Goal: Task Accomplishment & Management: Use online tool/utility

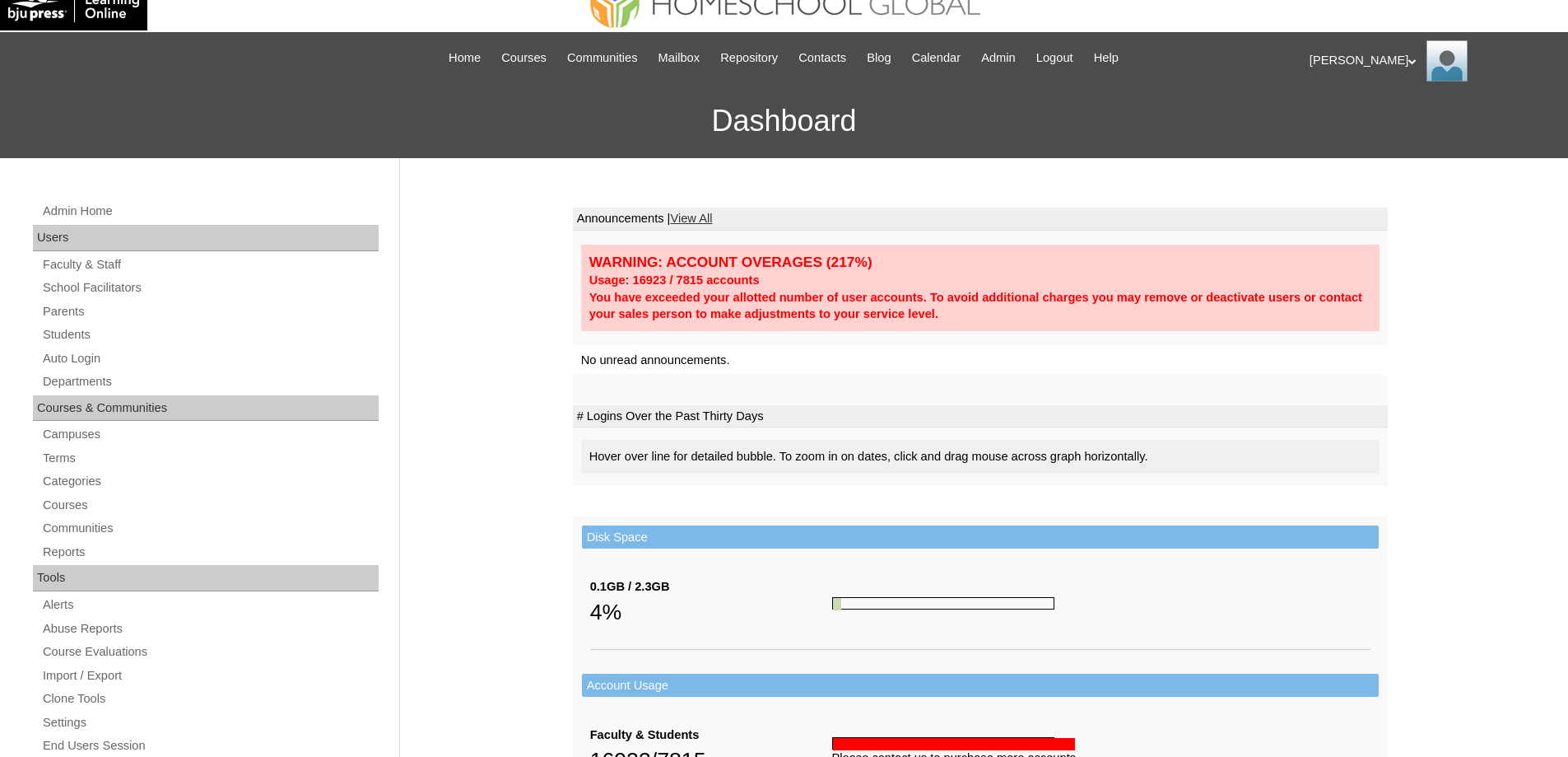
scroll to position [83, 0]
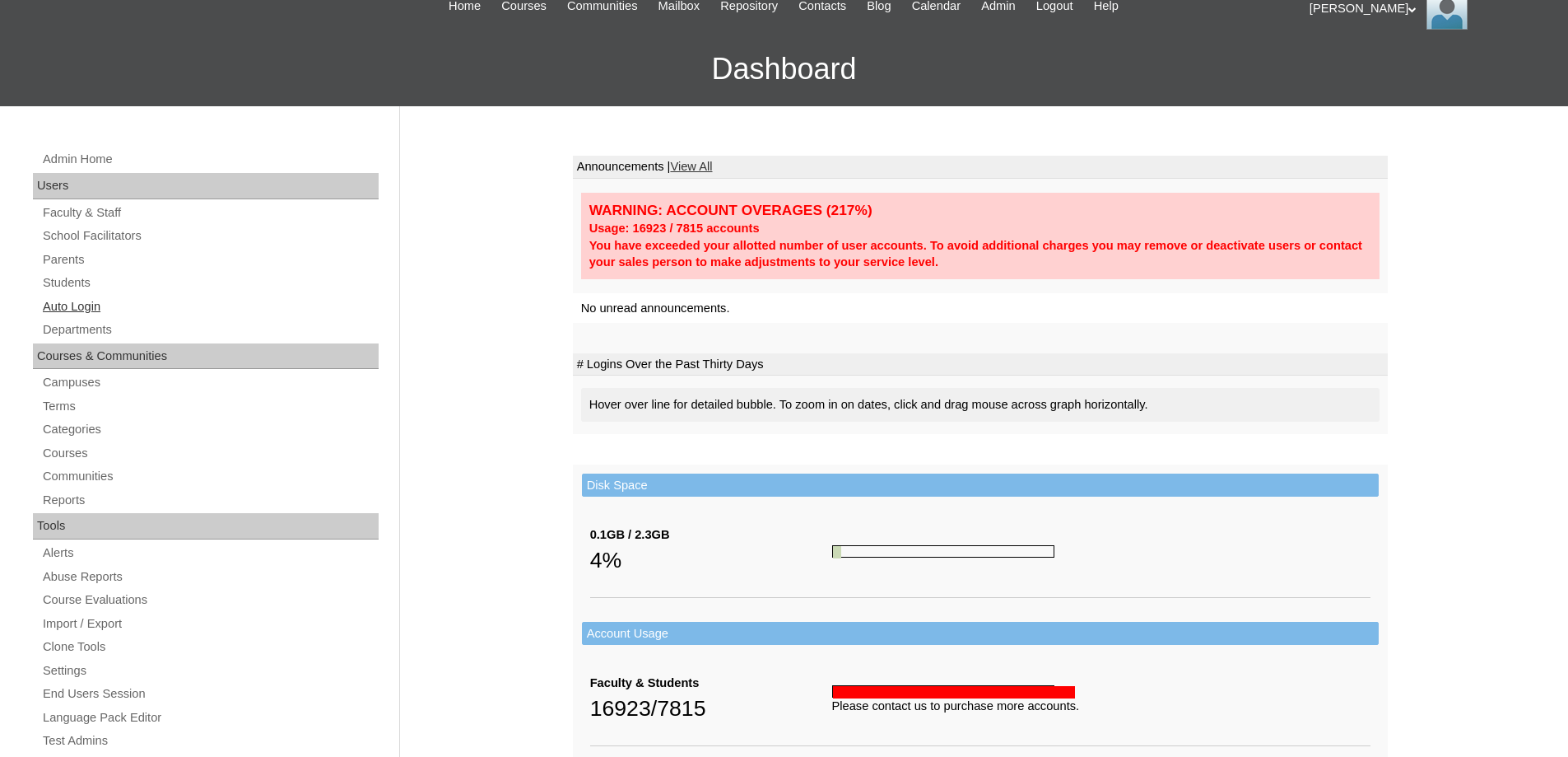
click at [155, 307] on link "Auto Login" at bounding box center [210, 307] width 337 height 21
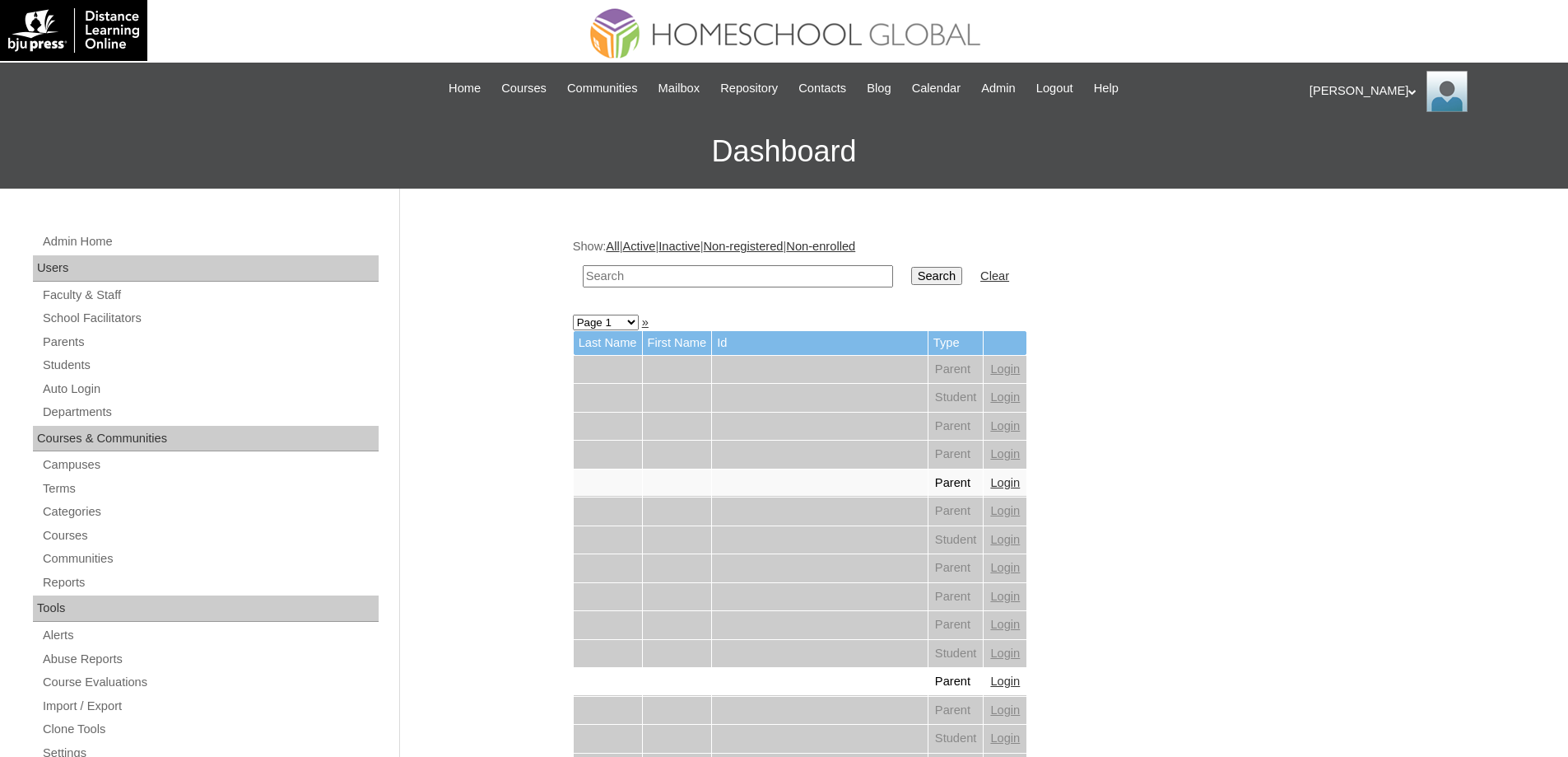
drag, startPoint x: 772, startPoint y: 283, endPoint x: 803, endPoint y: 272, distance: 32.9
click at [772, 280] on input "text" at bounding box center [737, 276] width 310 height 23
paste input "Jemimah Chr"
type input "Jemimah Chr"
click at [937, 288] on td "Search" at bounding box center [936, 276] width 67 height 38
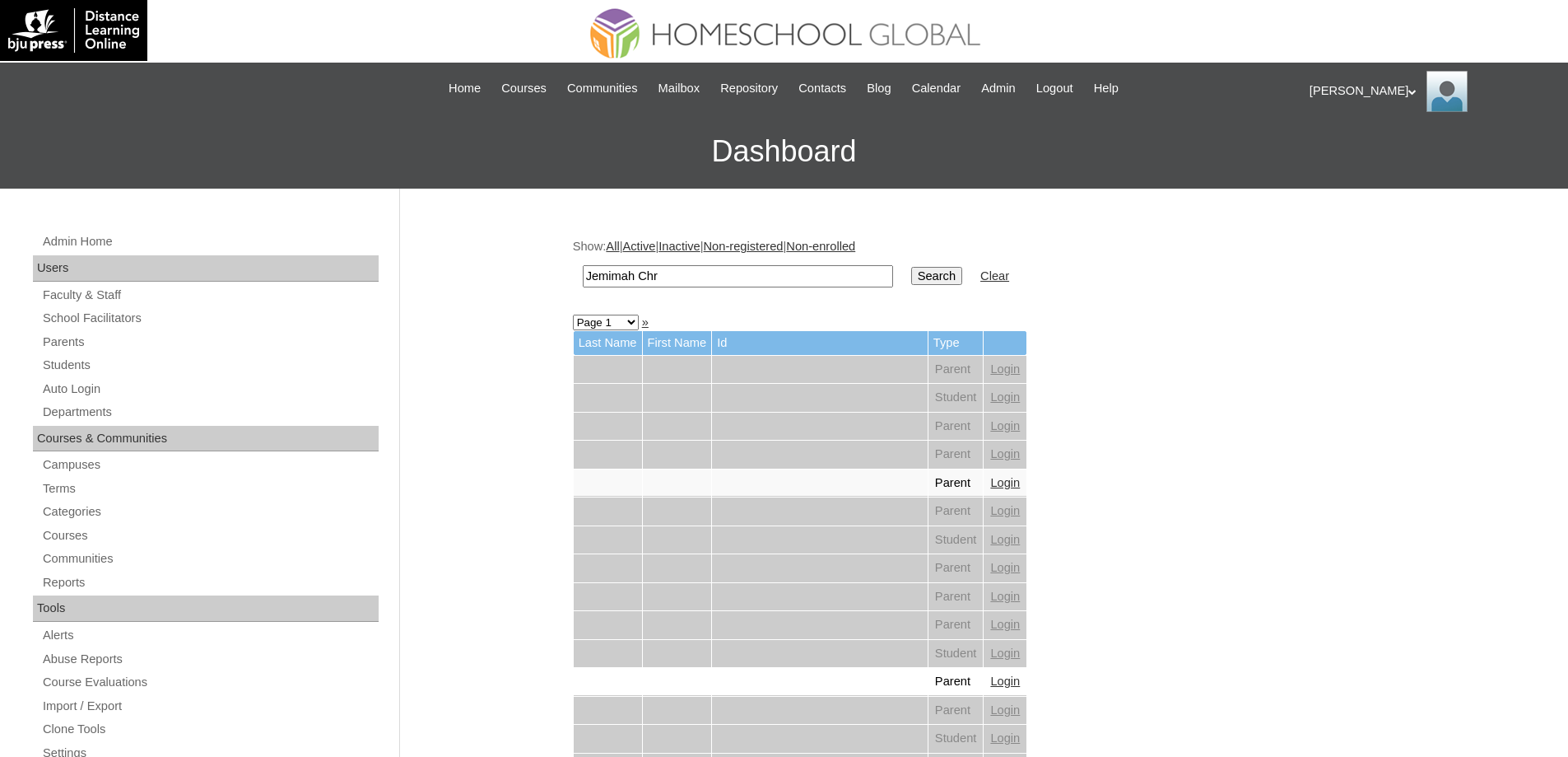
click at [942, 282] on input "Search" at bounding box center [937, 276] width 51 height 18
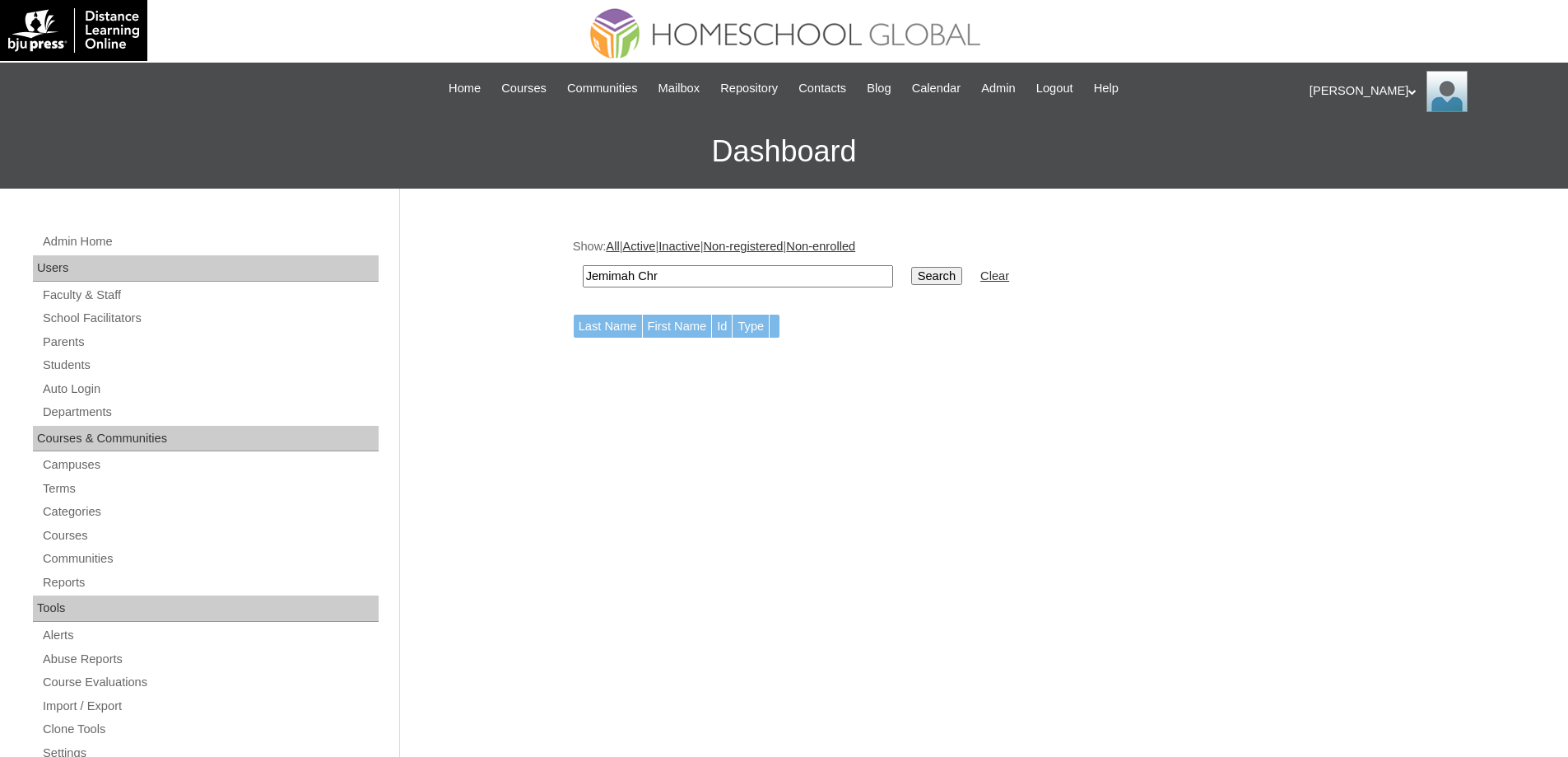
drag, startPoint x: 732, startPoint y: 274, endPoint x: 639, endPoint y: 279, distance: 93.1
click at [639, 279] on input "Jemimah Chr" at bounding box center [737, 276] width 310 height 23
type input "Jemimah"
drag, startPoint x: 965, startPoint y: 253, endPoint x: 951, endPoint y: 271, distance: 22.8
click at [964, 253] on div "Show: All | Active | Inactive | Non-registered | Non-enrolled Jemimah Search Cl…" at bounding box center [980, 266] width 815 height 58
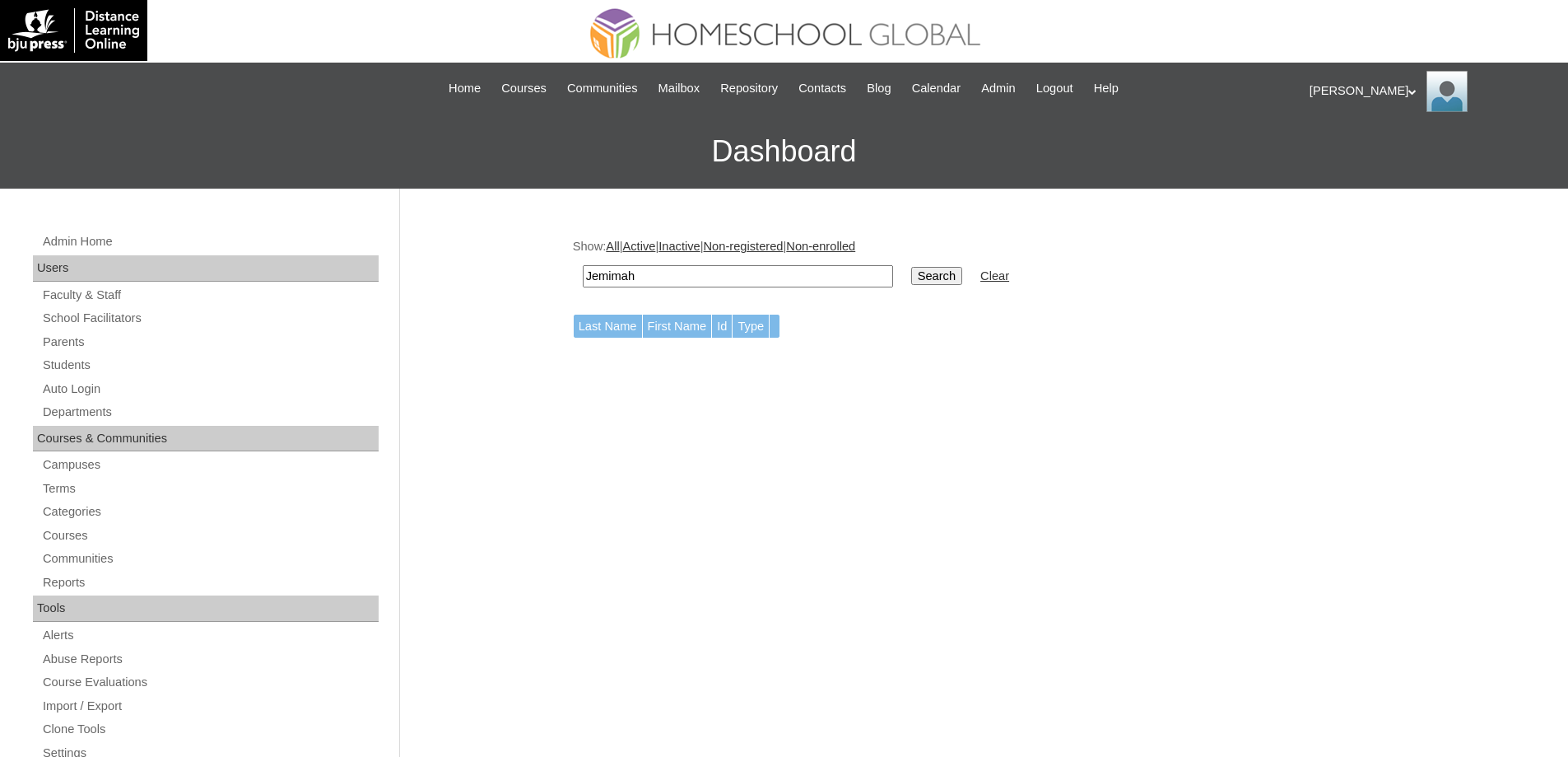
click at [951, 271] on input "Search" at bounding box center [937, 276] width 51 height 18
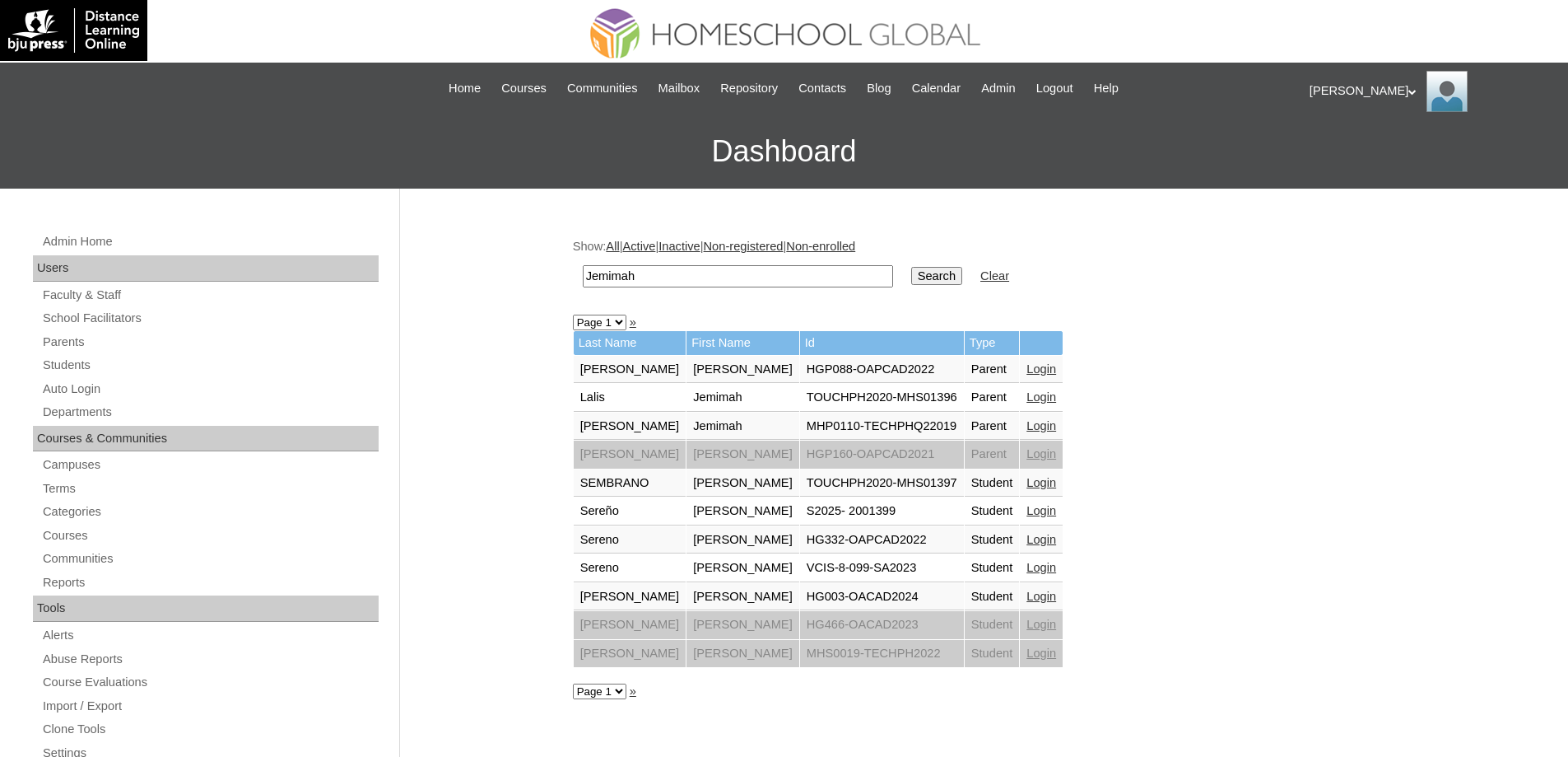
drag, startPoint x: 672, startPoint y: 276, endPoint x: 488, endPoint y: 262, distance: 184.5
click at [498, 268] on div "Admin Home Users Faculty & Staff School Facilitators Parents Students Auto Logi…" at bounding box center [784, 756] width 1568 height 1136
paste input "Baul"
click at [893, 283] on input "Baul" at bounding box center [737, 276] width 310 height 23
type input "Baul"
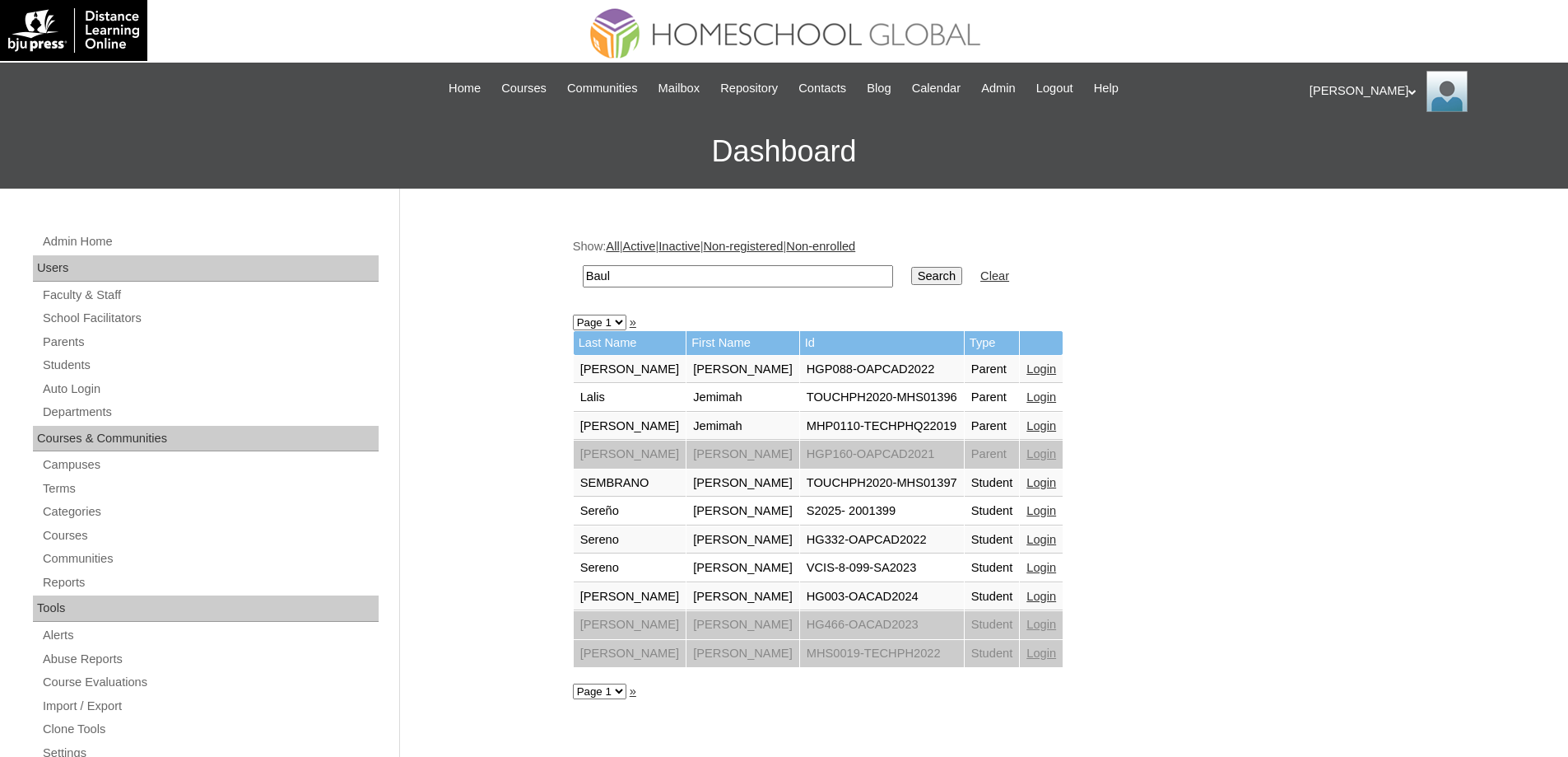
click at [927, 277] on input "Search" at bounding box center [937, 276] width 51 height 18
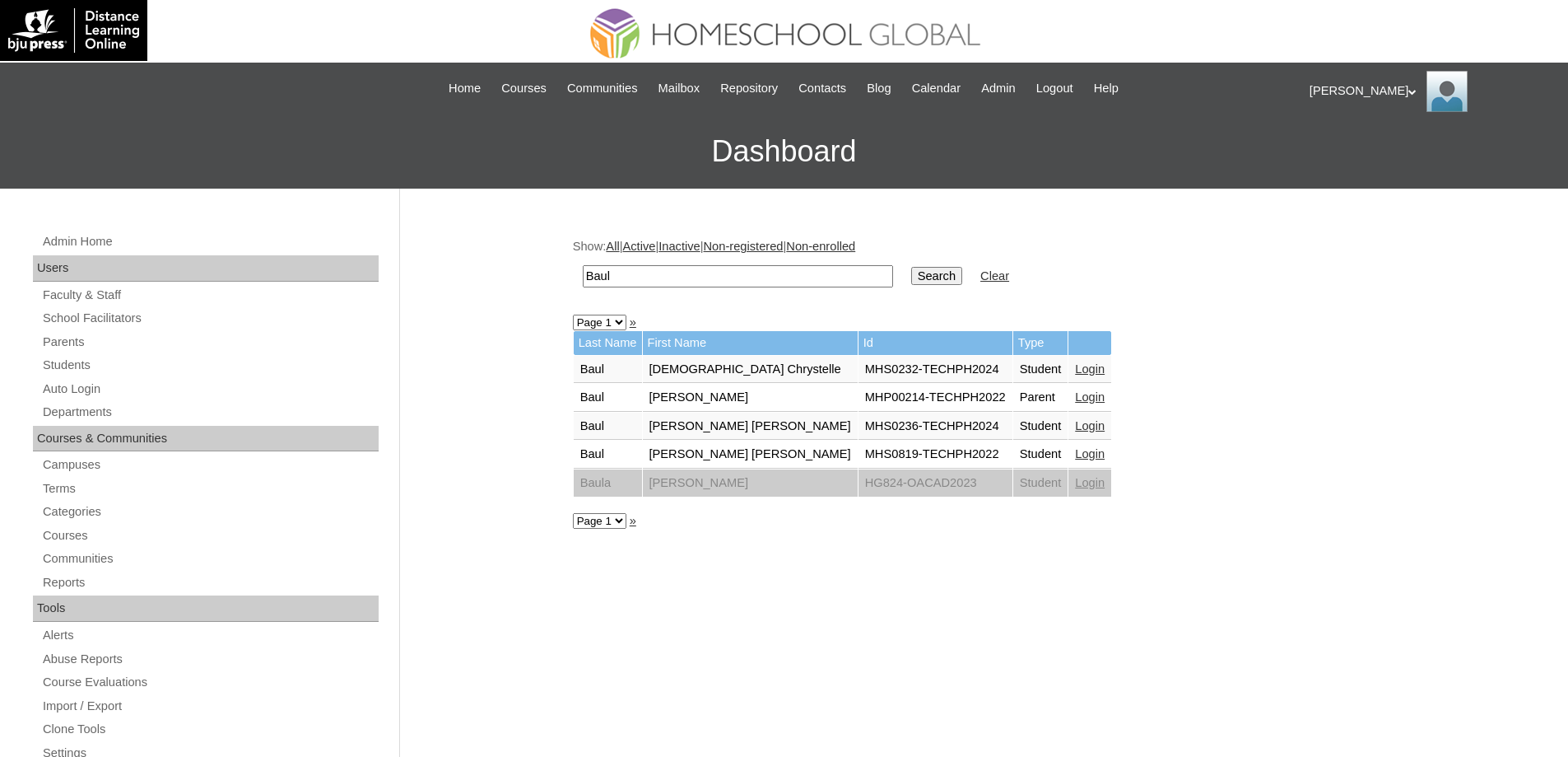
click at [1075, 371] on link "Login" at bounding box center [1090, 369] width 30 height 13
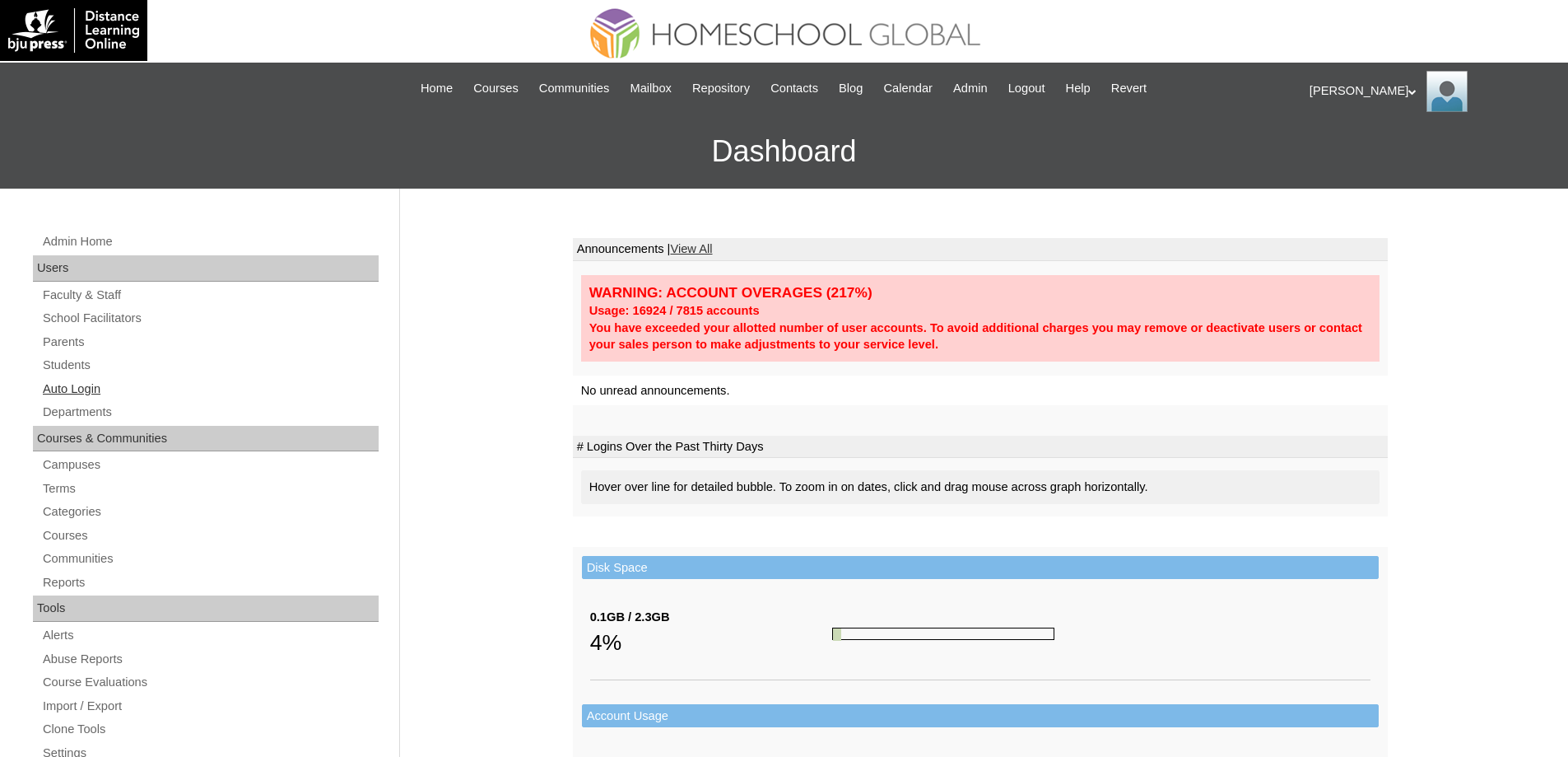
click at [128, 395] on link "Auto Login" at bounding box center [210, 388] width 337 height 21
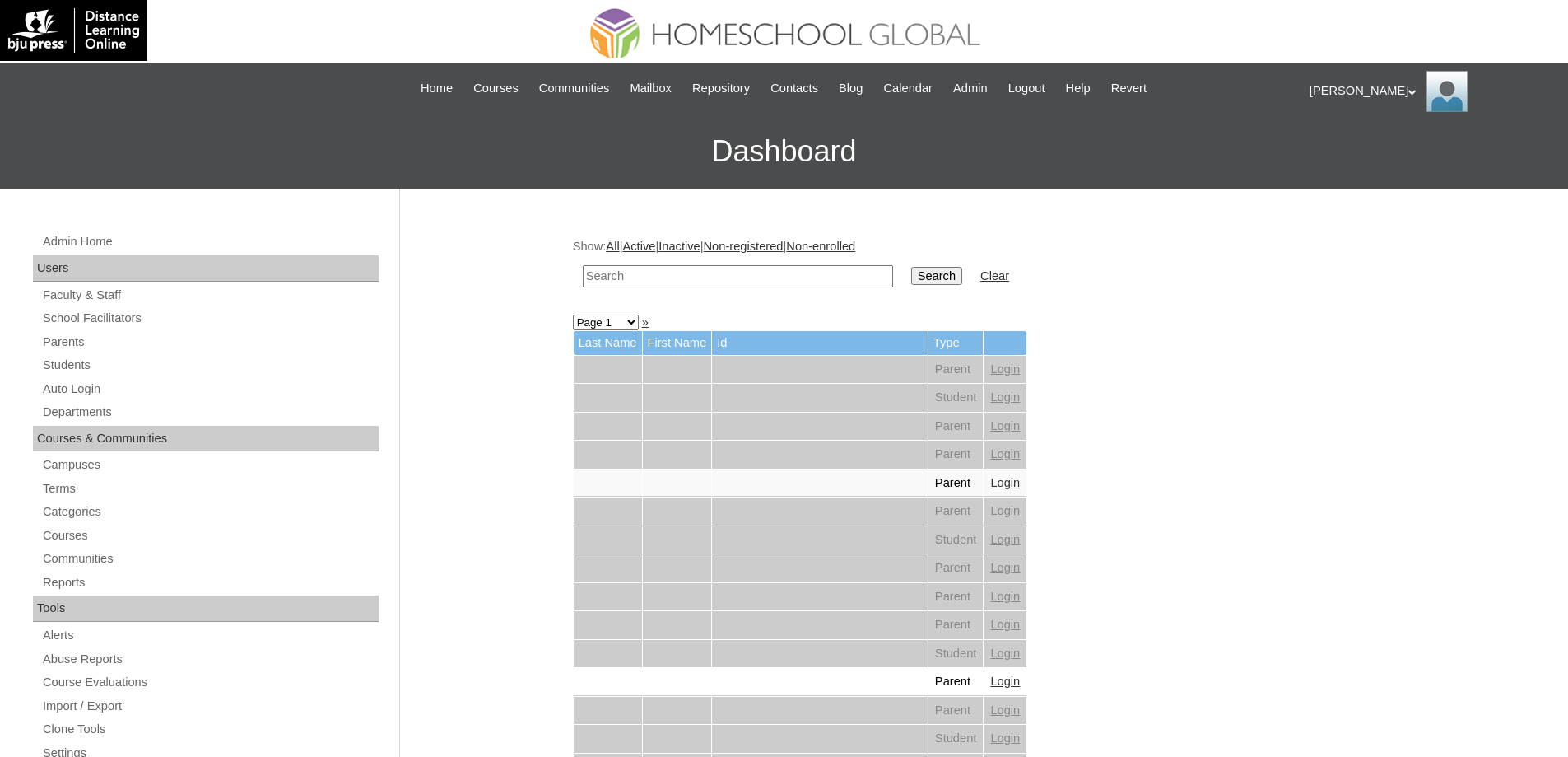
click at [723, 280] on input "text" at bounding box center [737, 276] width 310 height 23
paste input "Joshua Gav"
type input "Joshua Gav"
click at [956, 277] on input "Search" at bounding box center [937, 276] width 51 height 18
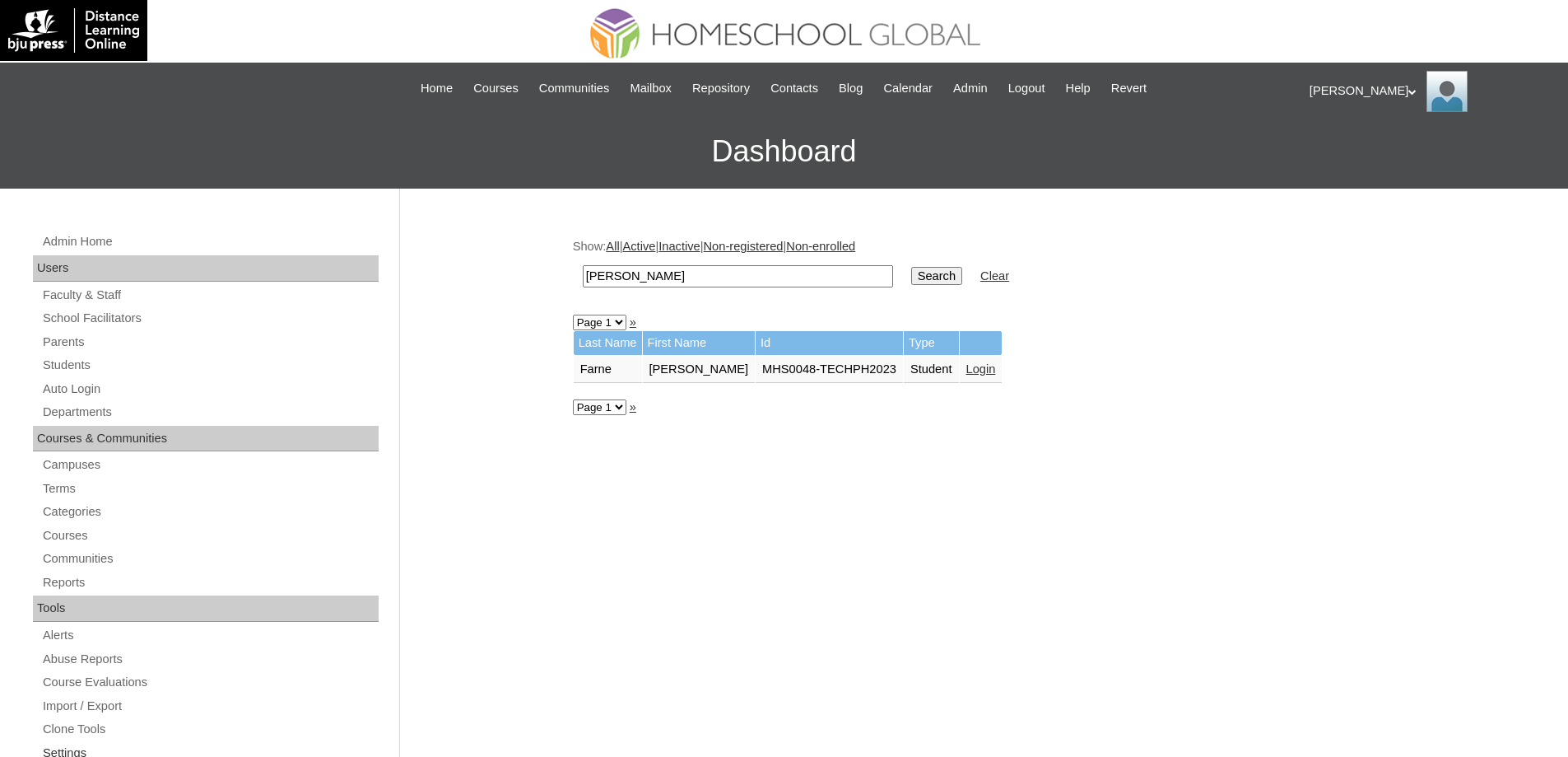
click at [131, 755] on link "Settings" at bounding box center [210, 752] width 337 height 21
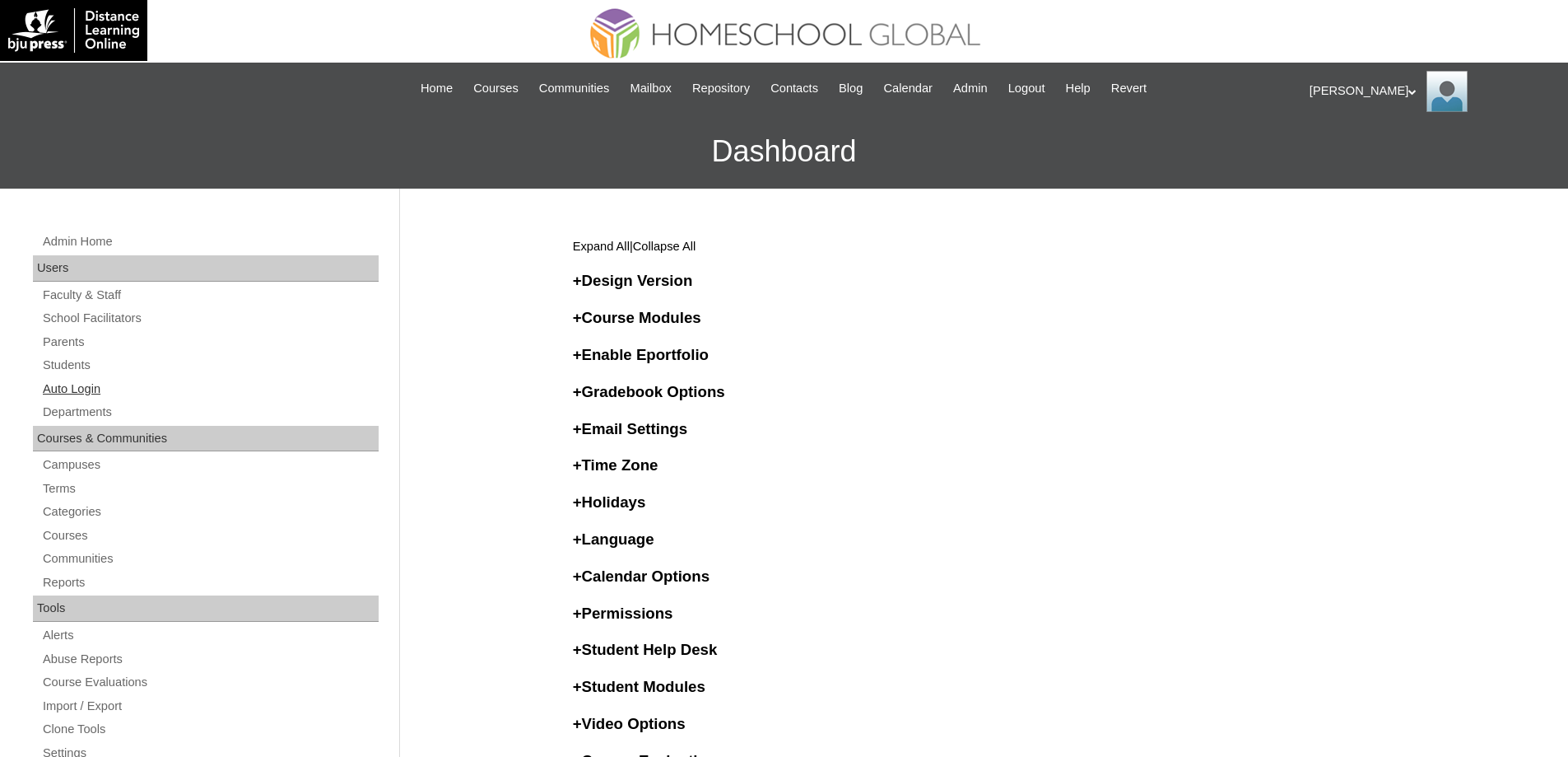
click at [125, 387] on link "Auto Login" at bounding box center [210, 388] width 337 height 21
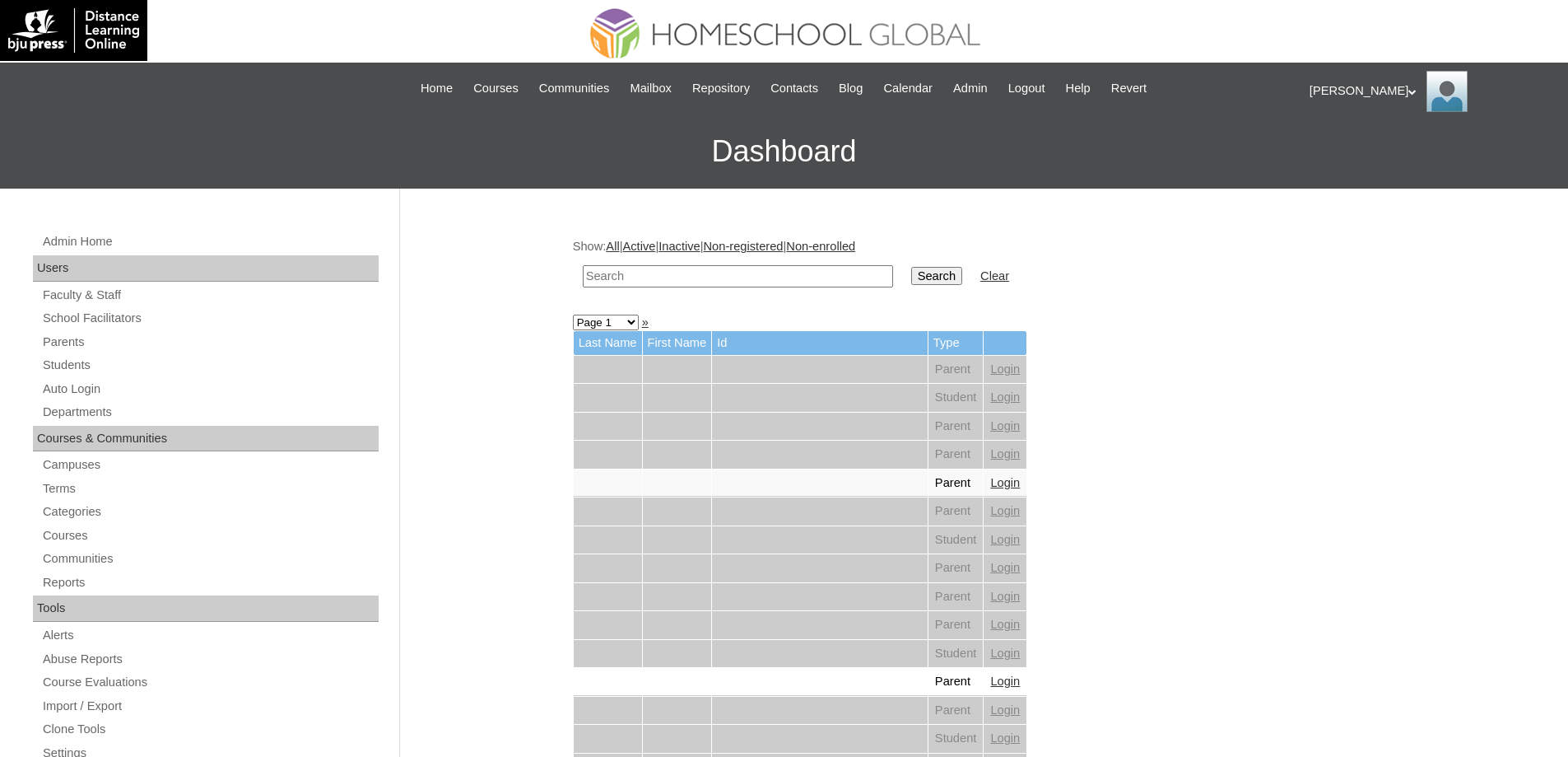
click at [619, 278] on input "text" at bounding box center [737, 276] width 310 height 23
paste input "[PERSON_NAME]"
type input "[PERSON_NAME]"
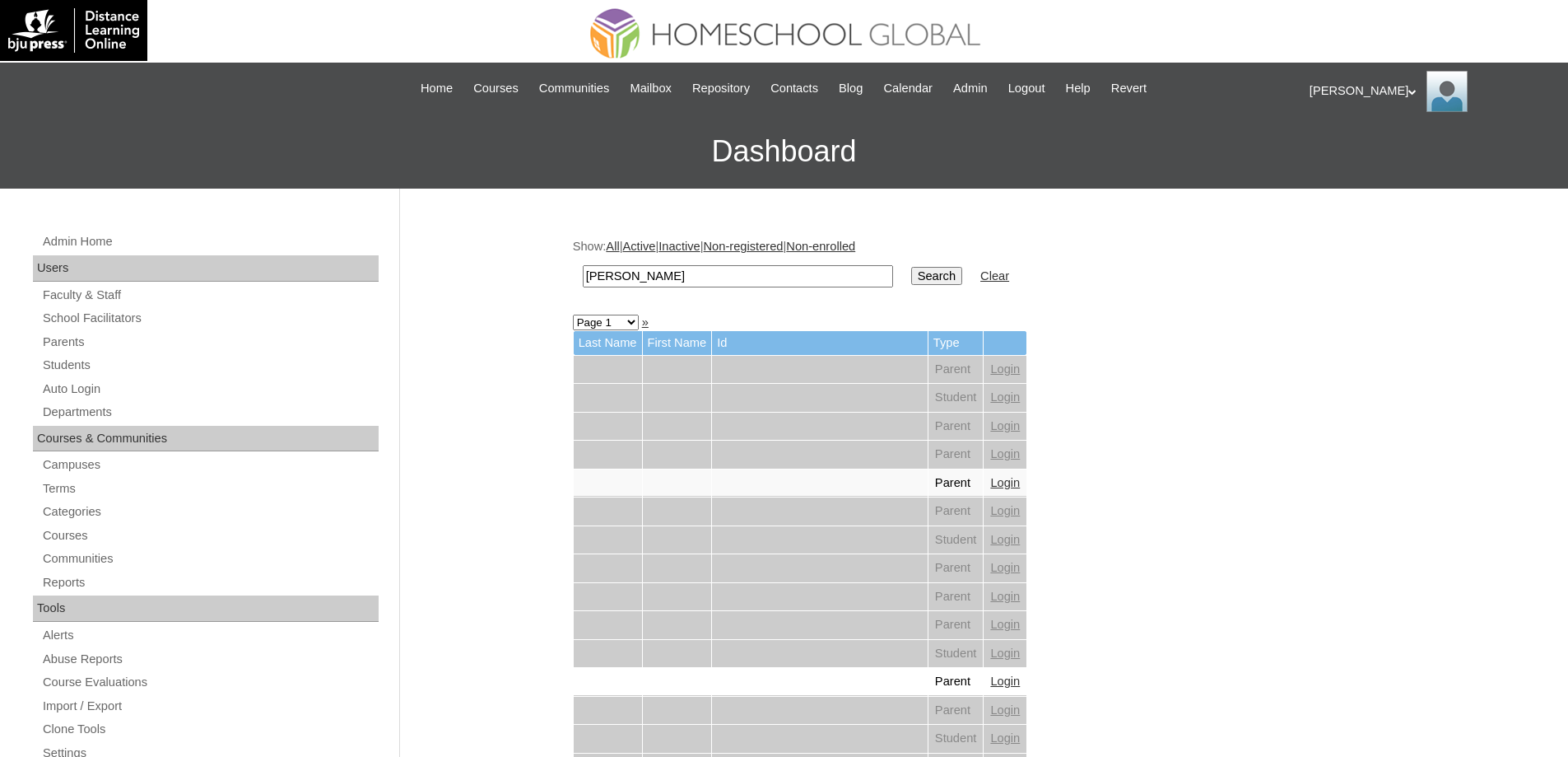
click at [958, 282] on input "Search" at bounding box center [937, 276] width 51 height 18
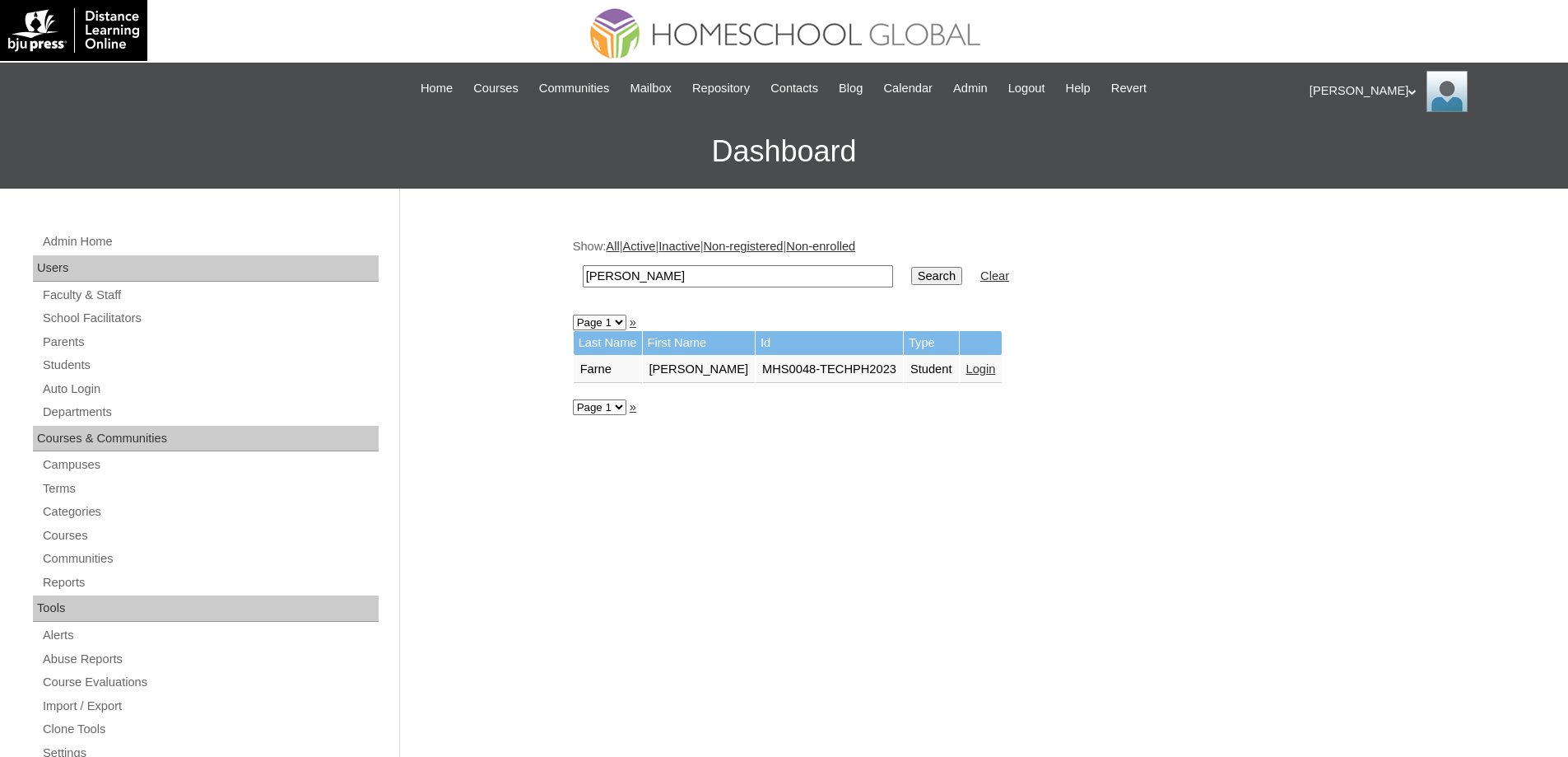
drag, startPoint x: 617, startPoint y: 274, endPoint x: 607, endPoint y: 272, distance: 10.2
click at [467, 261] on div "Admin Home Users Faculty & Staff School Facilitators Parents Students Auto Logi…" at bounding box center [784, 756] width 1568 height 1136
paste input "Yoseff"
type input "Yoseff"
click at [971, 284] on td "Search" at bounding box center [936, 276] width 67 height 38
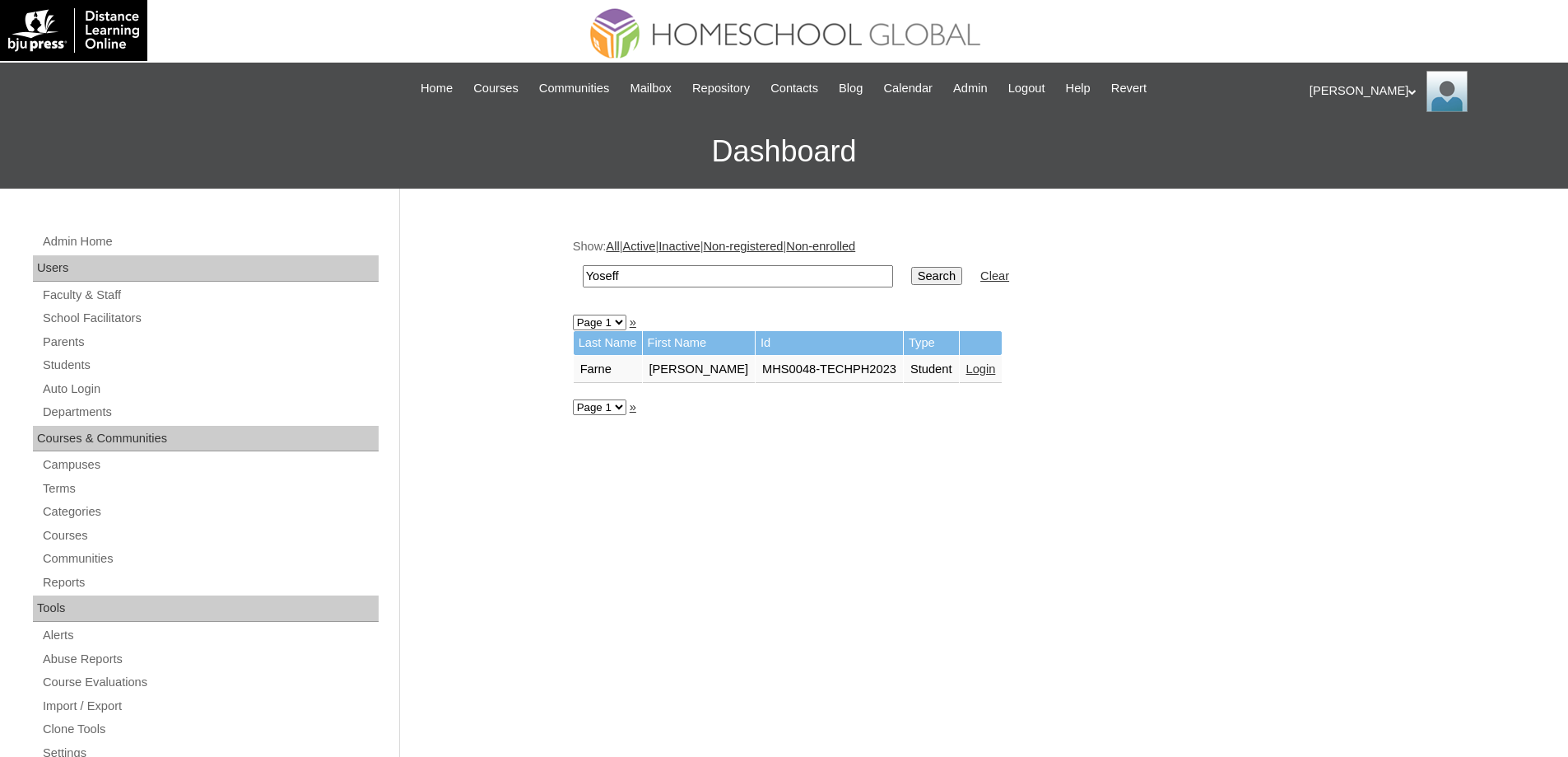
click at [963, 277] on input "Search" at bounding box center [937, 276] width 51 height 18
click at [952, 366] on link "Login" at bounding box center [937, 369] width 30 height 13
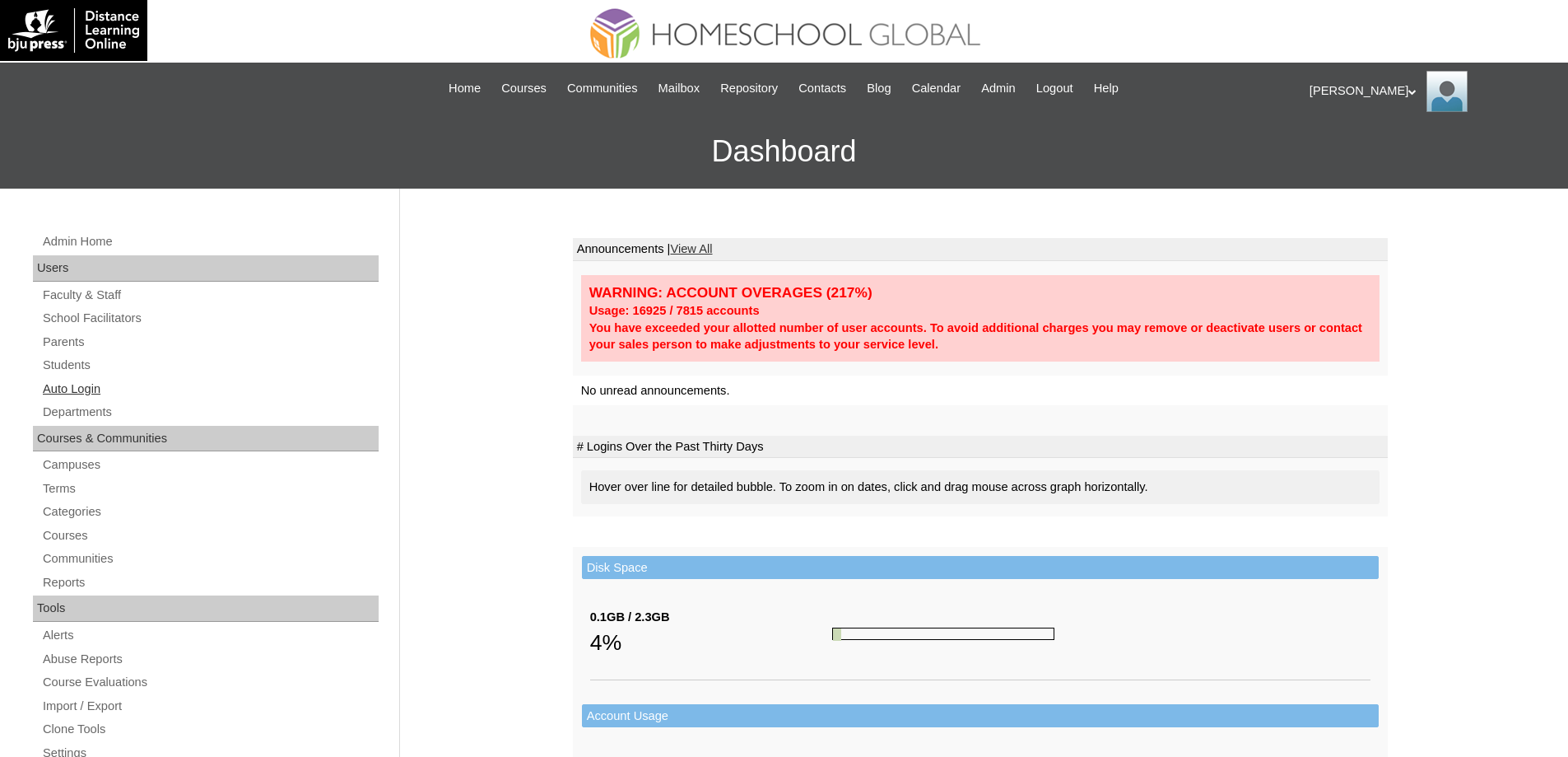
click at [140, 384] on link "Auto Login" at bounding box center [210, 388] width 337 height 21
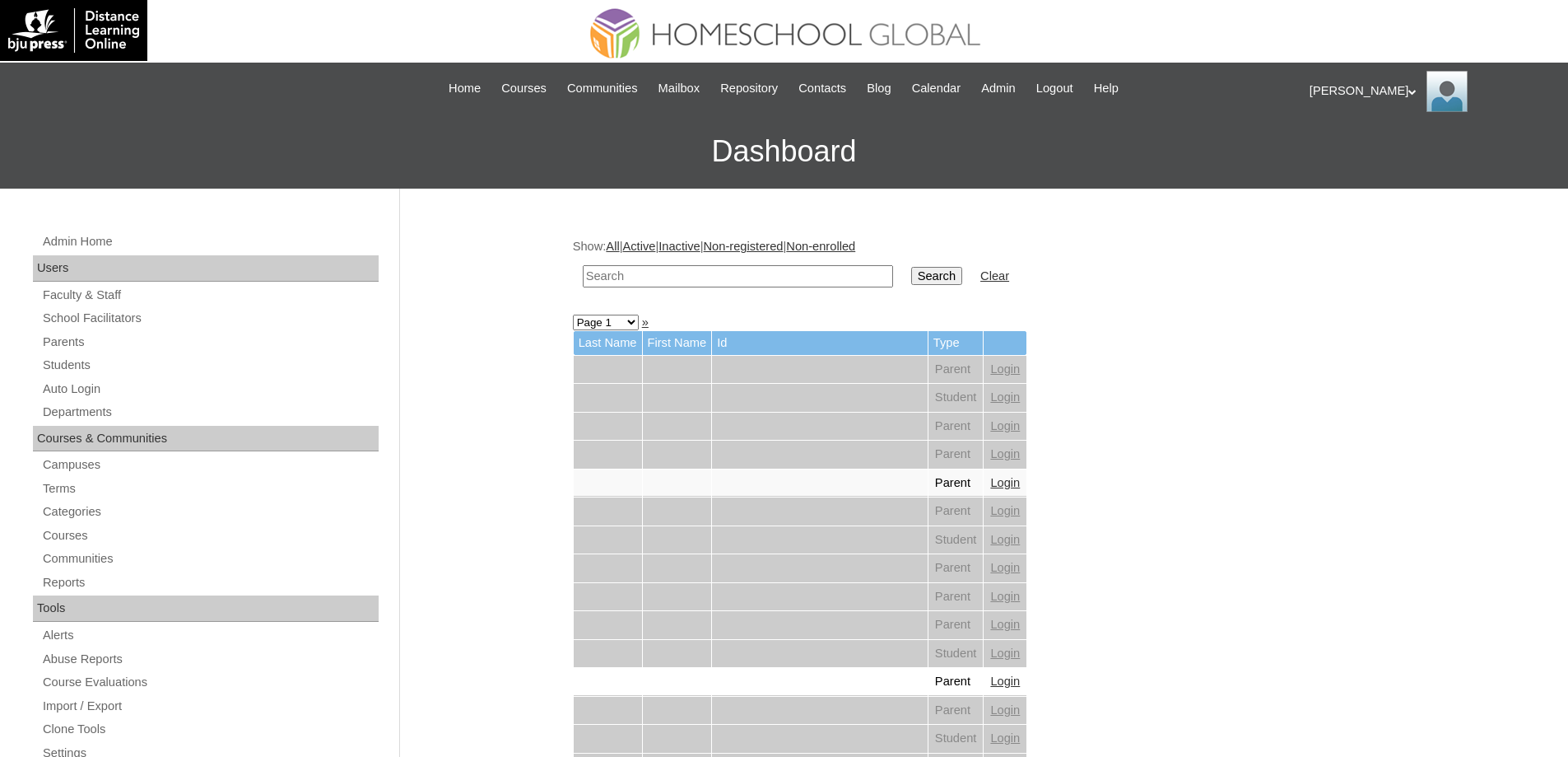
click at [732, 273] on input "text" at bounding box center [737, 276] width 310 height 23
paste input "Joshua Ga"
type input "Joshua Ga"
click at [947, 288] on td "Search" at bounding box center [936, 276] width 67 height 38
click at [952, 279] on input "Search" at bounding box center [937, 276] width 51 height 18
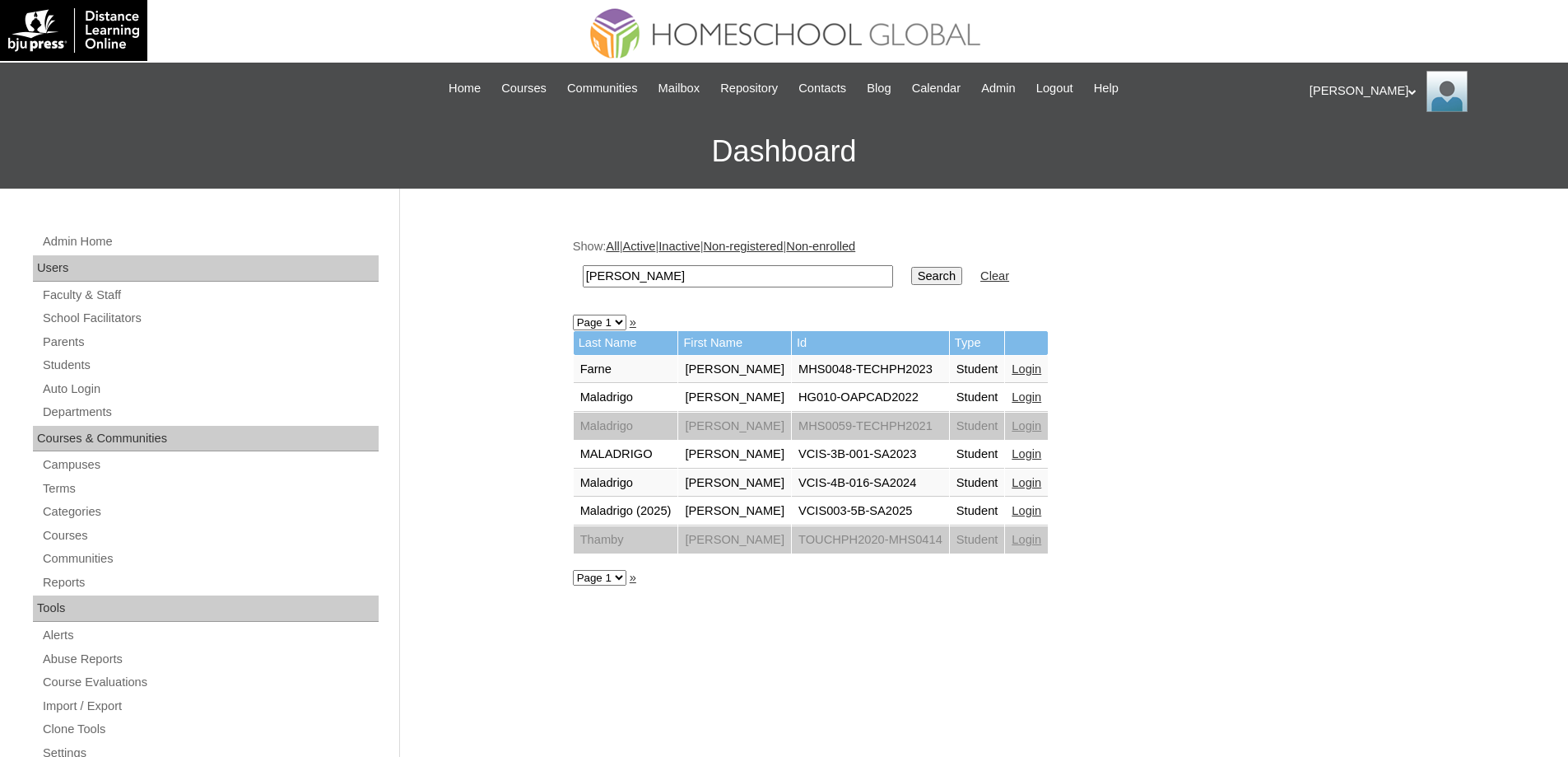
click at [1040, 367] on link "Login" at bounding box center [1027, 369] width 30 height 13
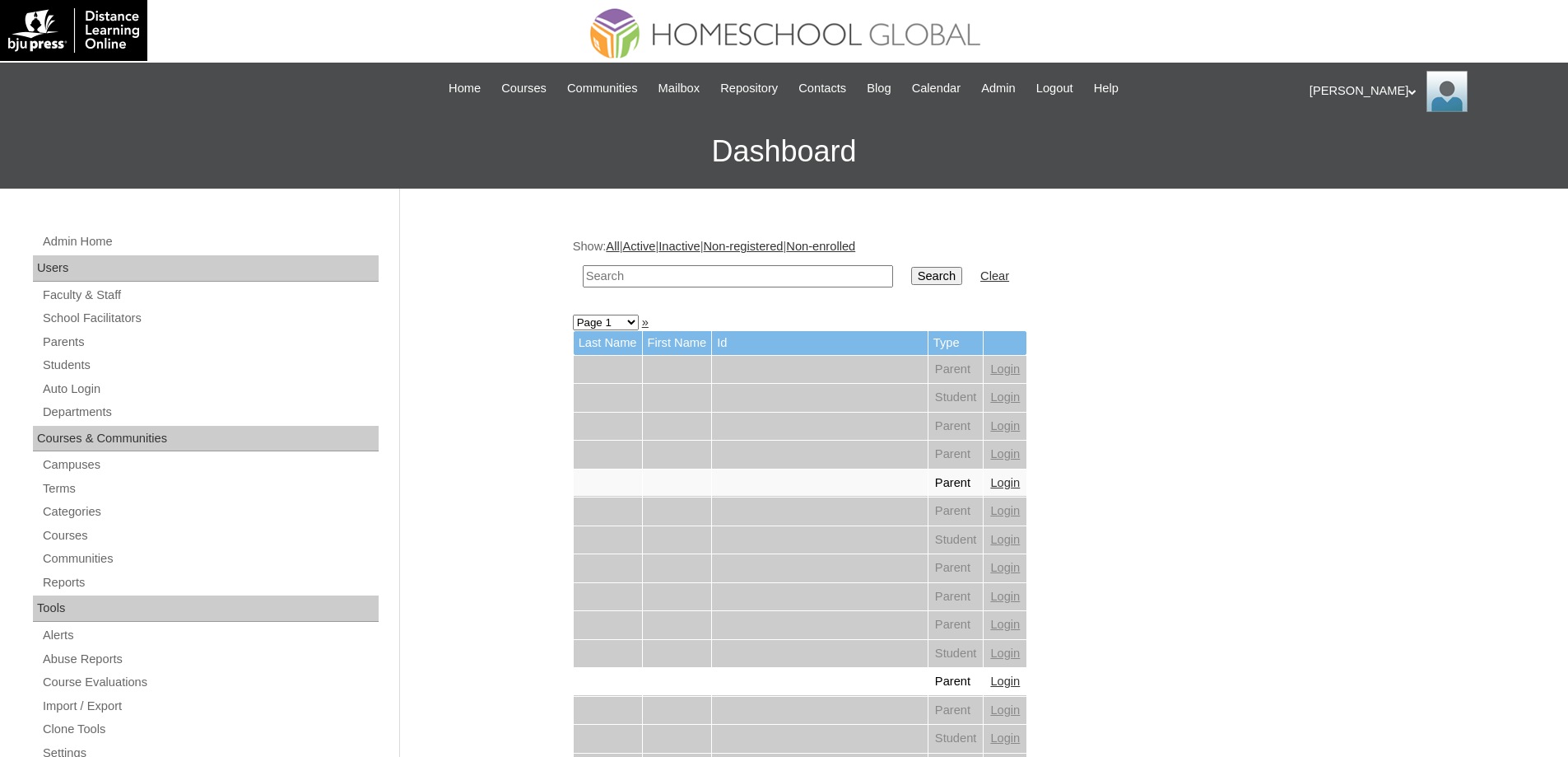
click at [744, 283] on input "text" at bounding box center [737, 276] width 310 height 23
paste input "Zia Claire"
type input "Zia Claire"
click at [937, 283] on input "Search" at bounding box center [937, 276] width 51 height 18
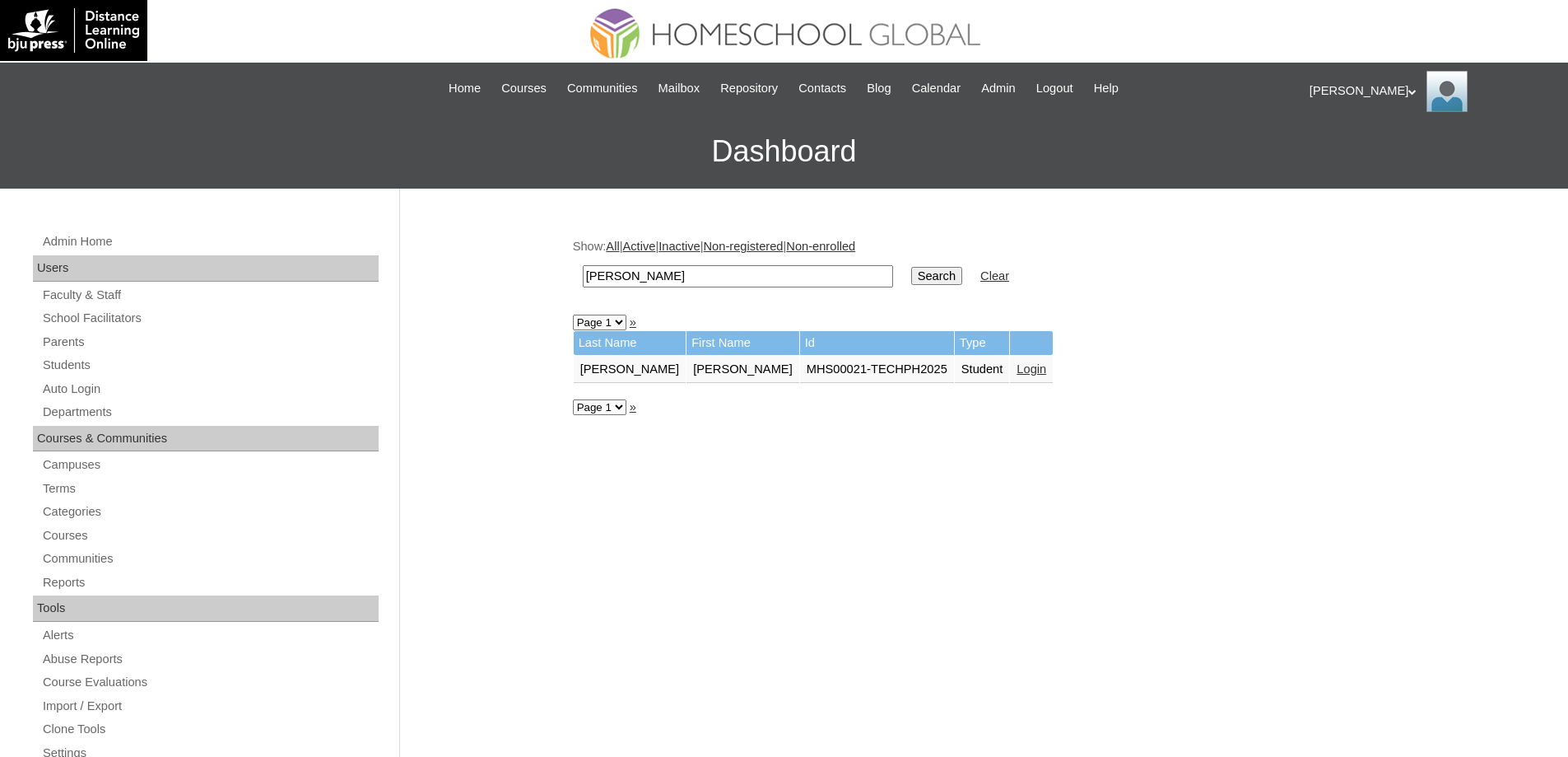
click at [1017, 370] on link "Login" at bounding box center [1032, 369] width 30 height 13
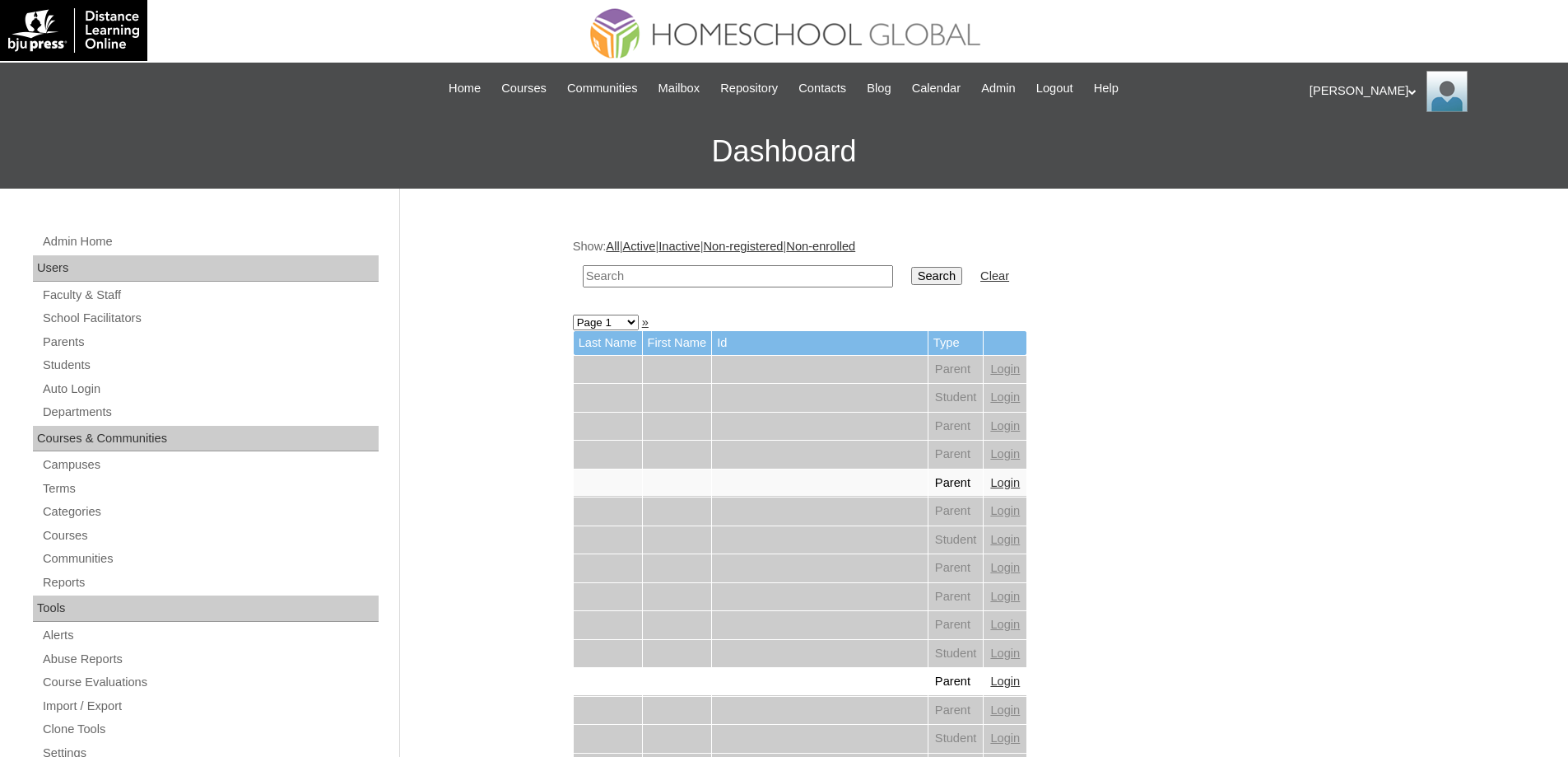
click at [664, 280] on input "text" at bounding box center [737, 276] width 310 height 23
paste input "[PERSON_NAME]"
type input "[PERSON_NAME]"
click at [928, 272] on input "Search" at bounding box center [937, 276] width 51 height 18
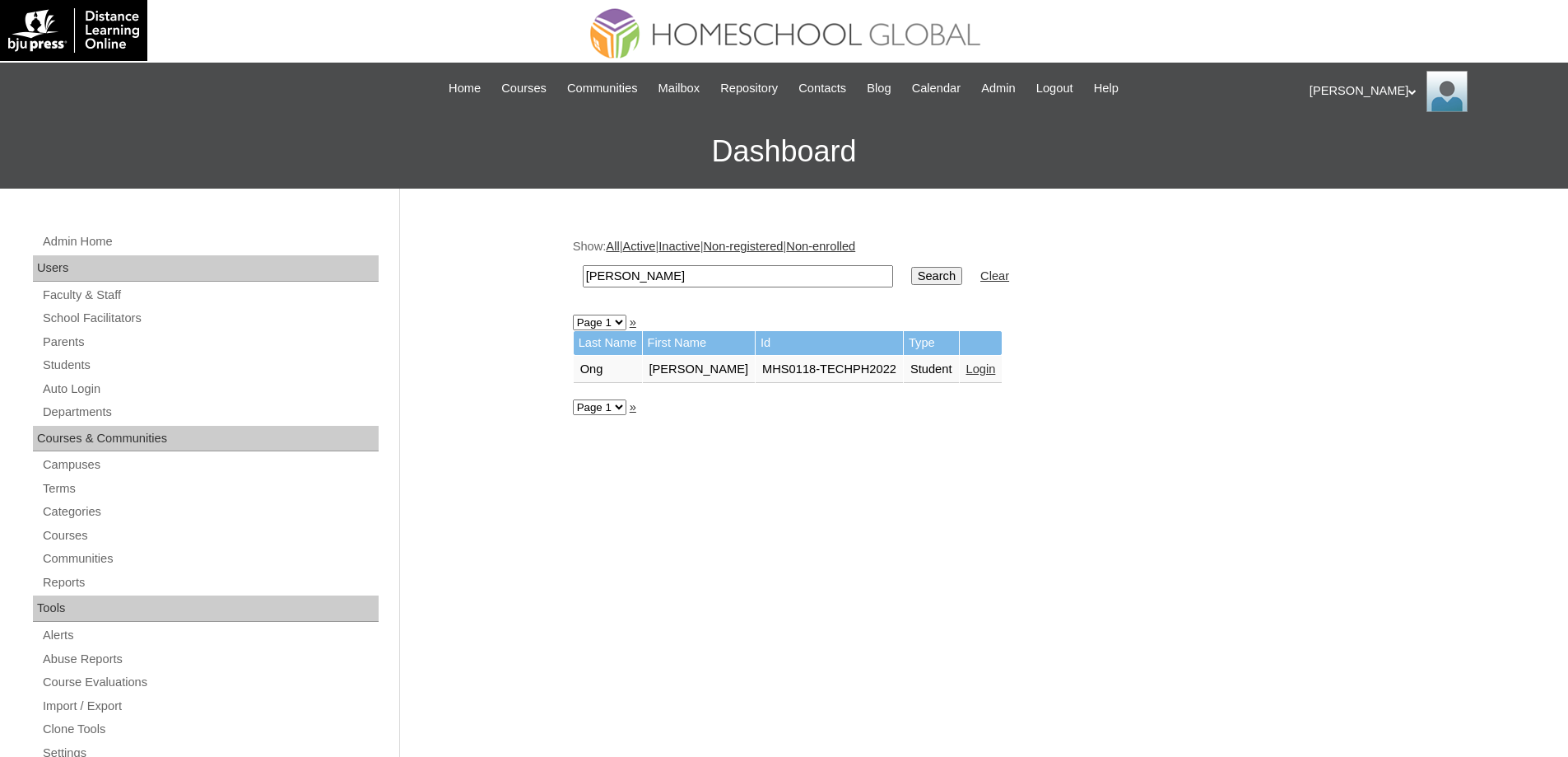
click at [992, 370] on link "Login" at bounding box center [982, 369] width 30 height 13
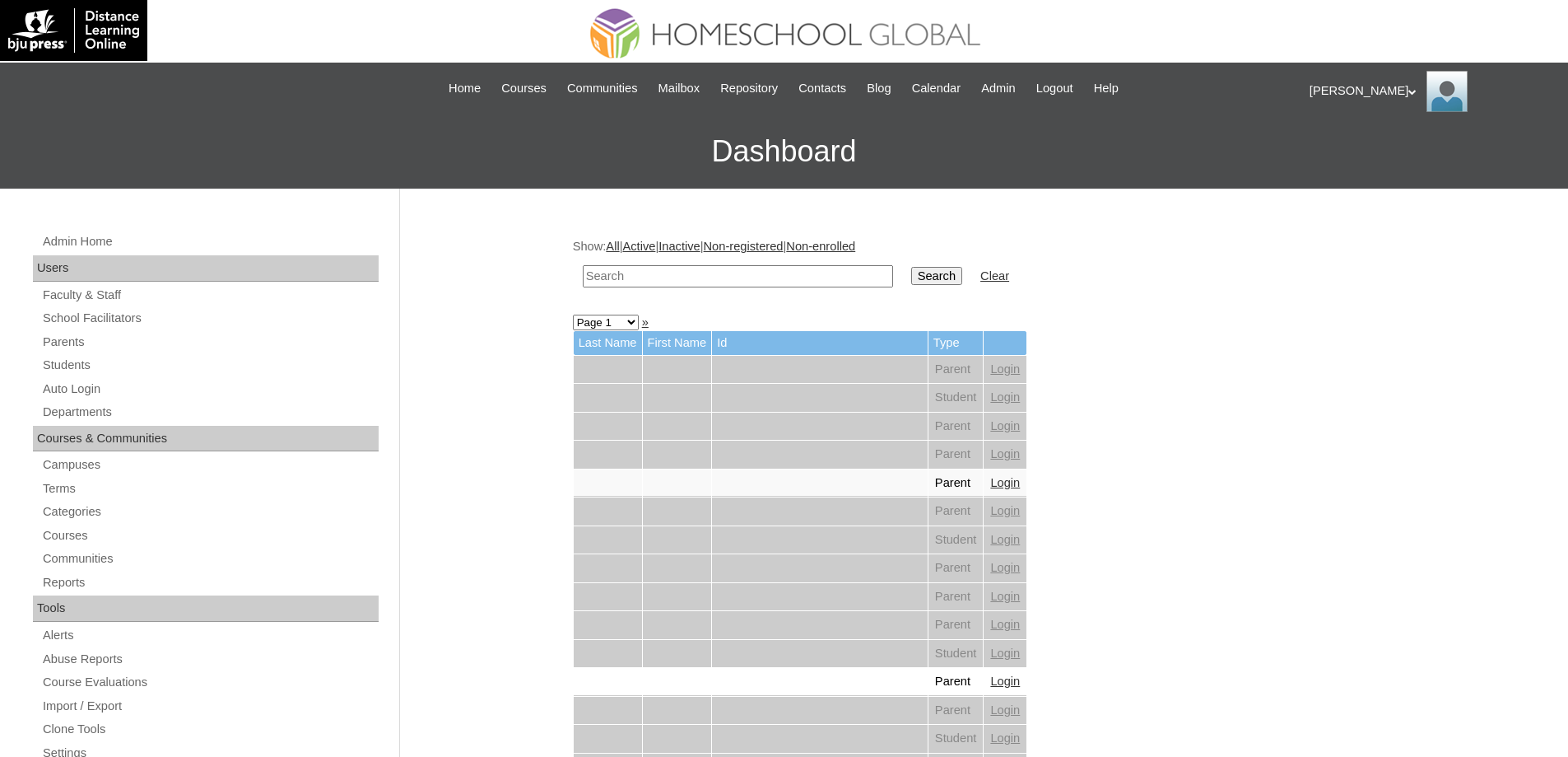
click at [762, 262] on td at bounding box center [738, 276] width 327 height 38
click at [771, 271] on input "text" at bounding box center [737, 276] width 310 height 23
paste input "Janella Cai"
type input "Janella Cai"
click at [937, 283] on input "Search" at bounding box center [937, 276] width 51 height 18
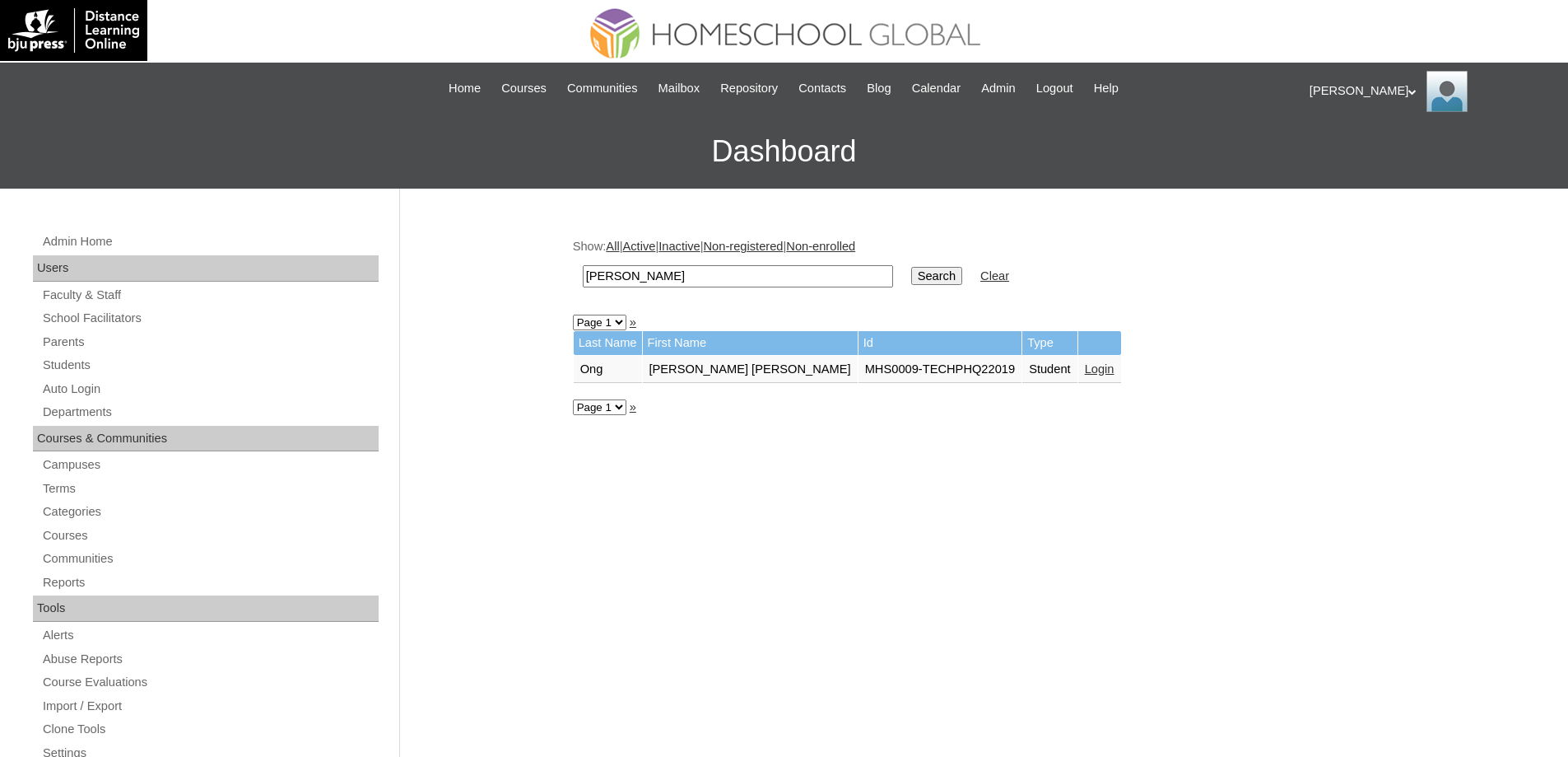
click at [1078, 378] on td "Login" at bounding box center [1099, 370] width 42 height 28
click at [1085, 374] on link "Login" at bounding box center [1100, 369] width 30 height 13
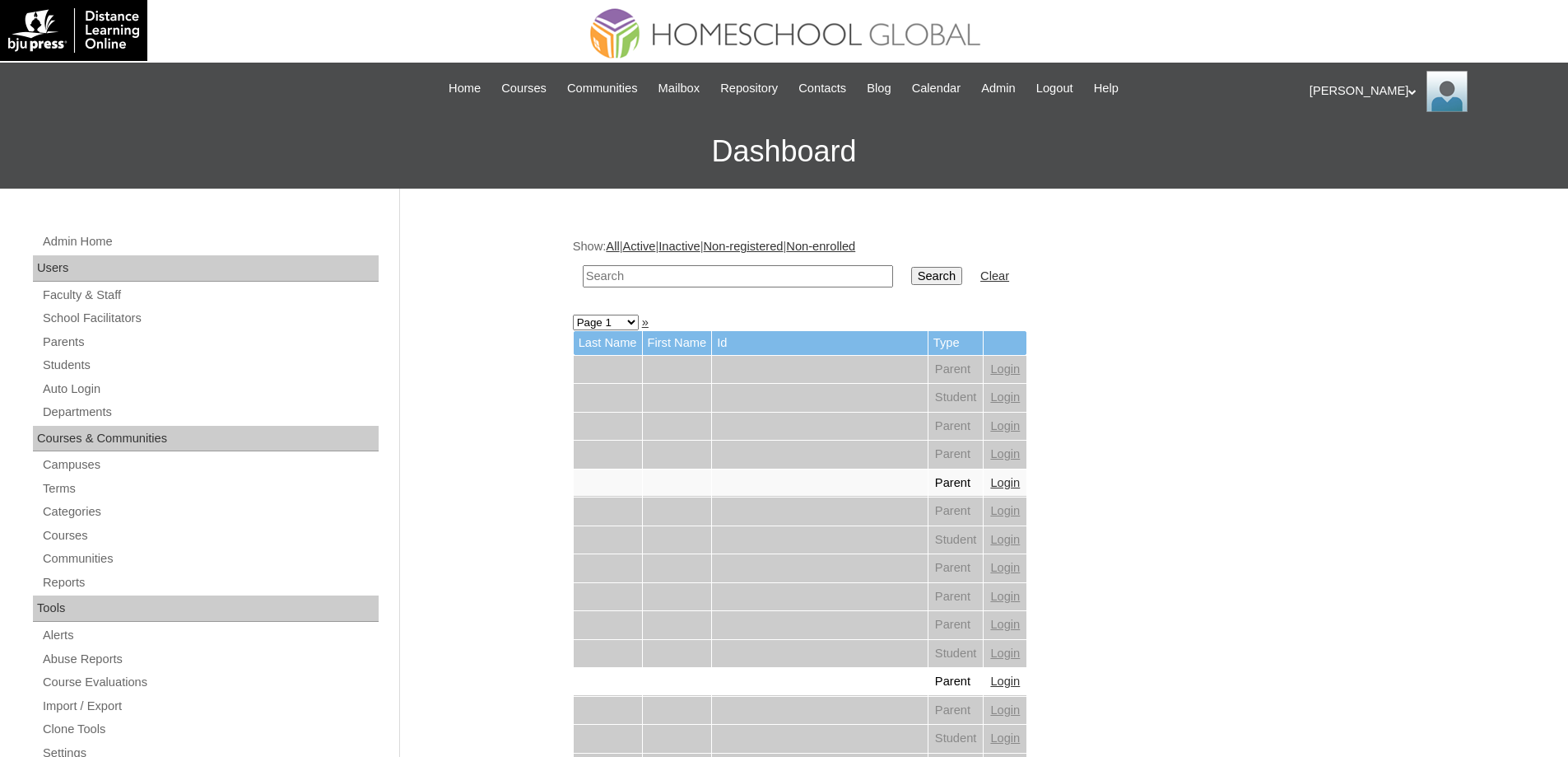
drag, startPoint x: 745, startPoint y: 268, endPoint x: 848, endPoint y: 272, distance: 103.1
click at [748, 268] on input "text" at bounding box center [737, 276] width 310 height 23
paste input "230001858"
type input "230001858"
click at [936, 269] on input "Search" at bounding box center [937, 276] width 51 height 18
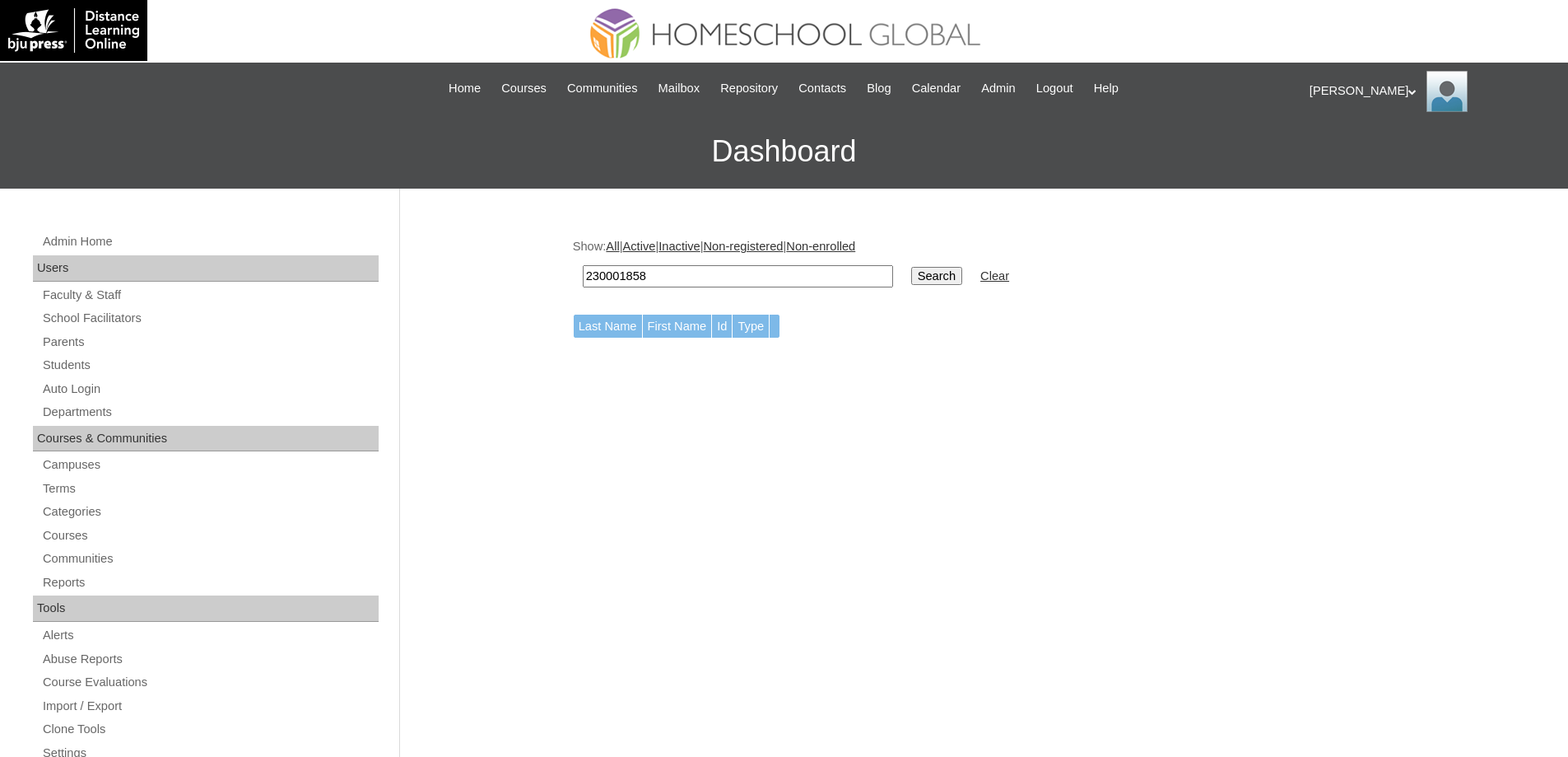
drag, startPoint x: 523, startPoint y: 267, endPoint x: 483, endPoint y: 244, distance: 46.1
click at [475, 255] on div "Admin Home Users Faculty & Staff School Facilitators Parents Students Auto Logi…" at bounding box center [784, 756] width 1568 height 1136
paste input "Clyde Mala"
type input "Clyde Mala"
click at [952, 282] on input "Search" at bounding box center [937, 276] width 51 height 18
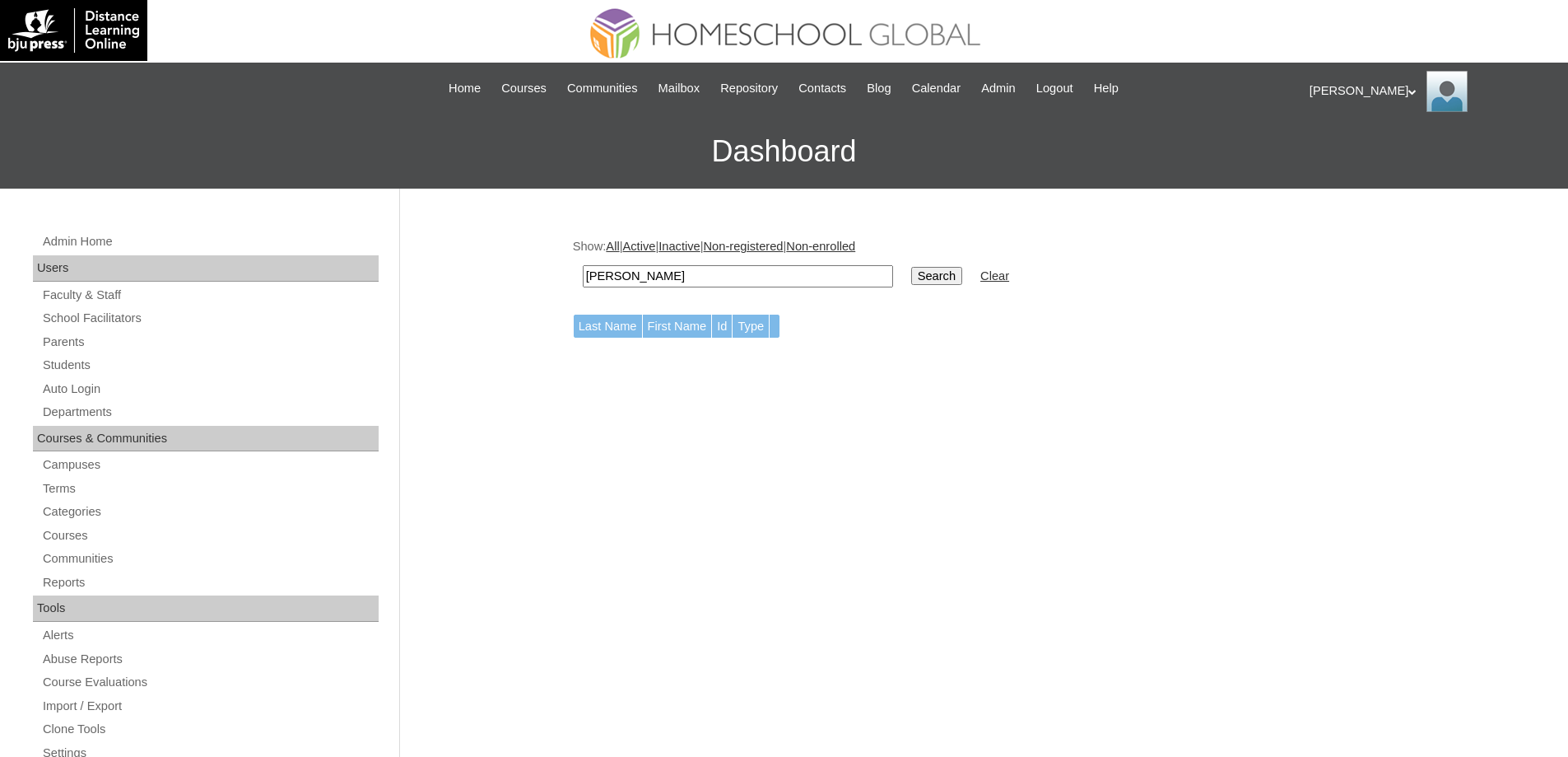
click at [960, 285] on input "Search" at bounding box center [937, 276] width 51 height 18
click at [620, 280] on input "Clyde Mala" at bounding box center [737, 276] width 310 height 23
type input "[PERSON_NAME]"
click at [963, 285] on input "Search" at bounding box center [937, 276] width 51 height 18
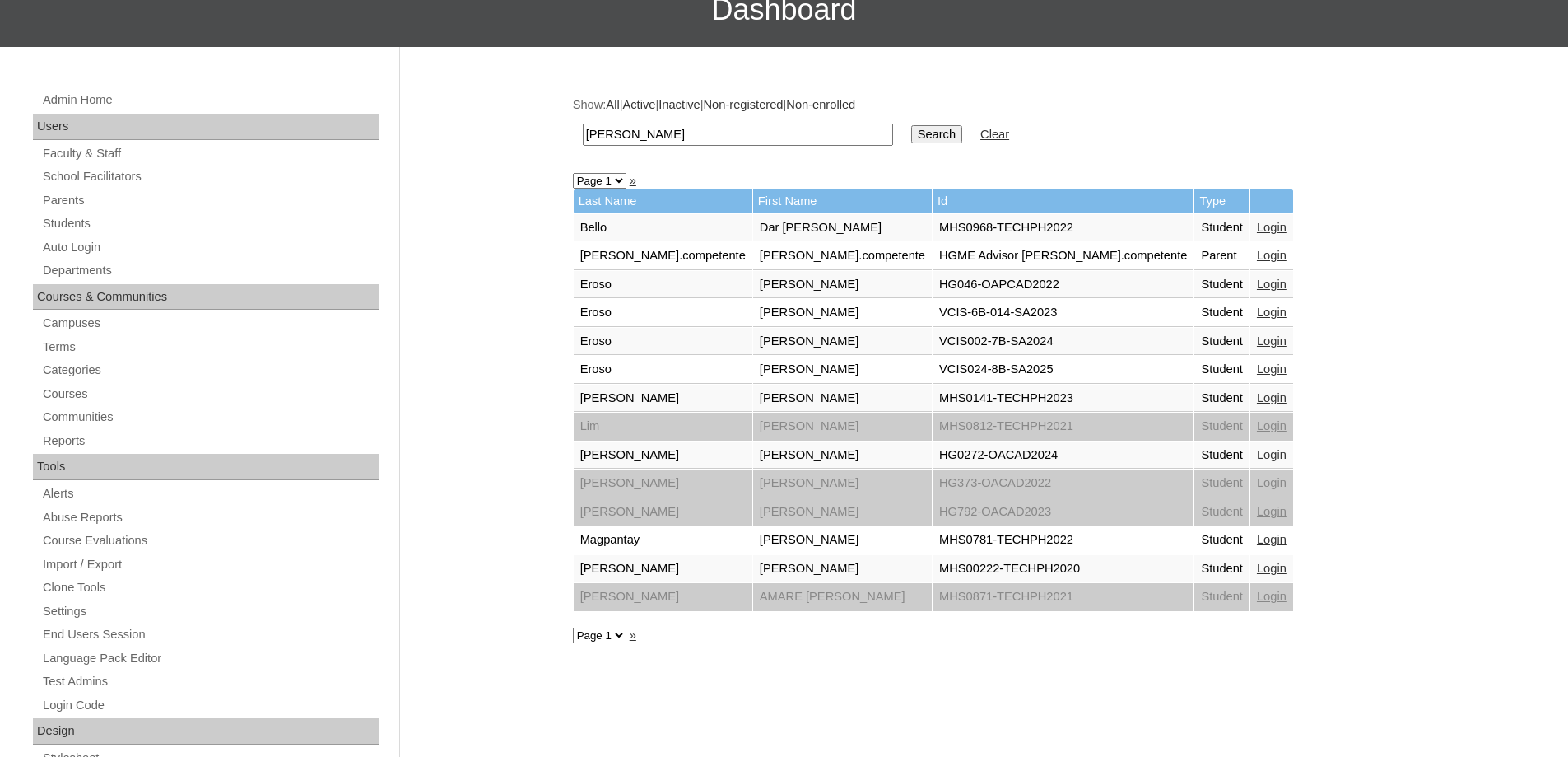
scroll to position [165, 0]
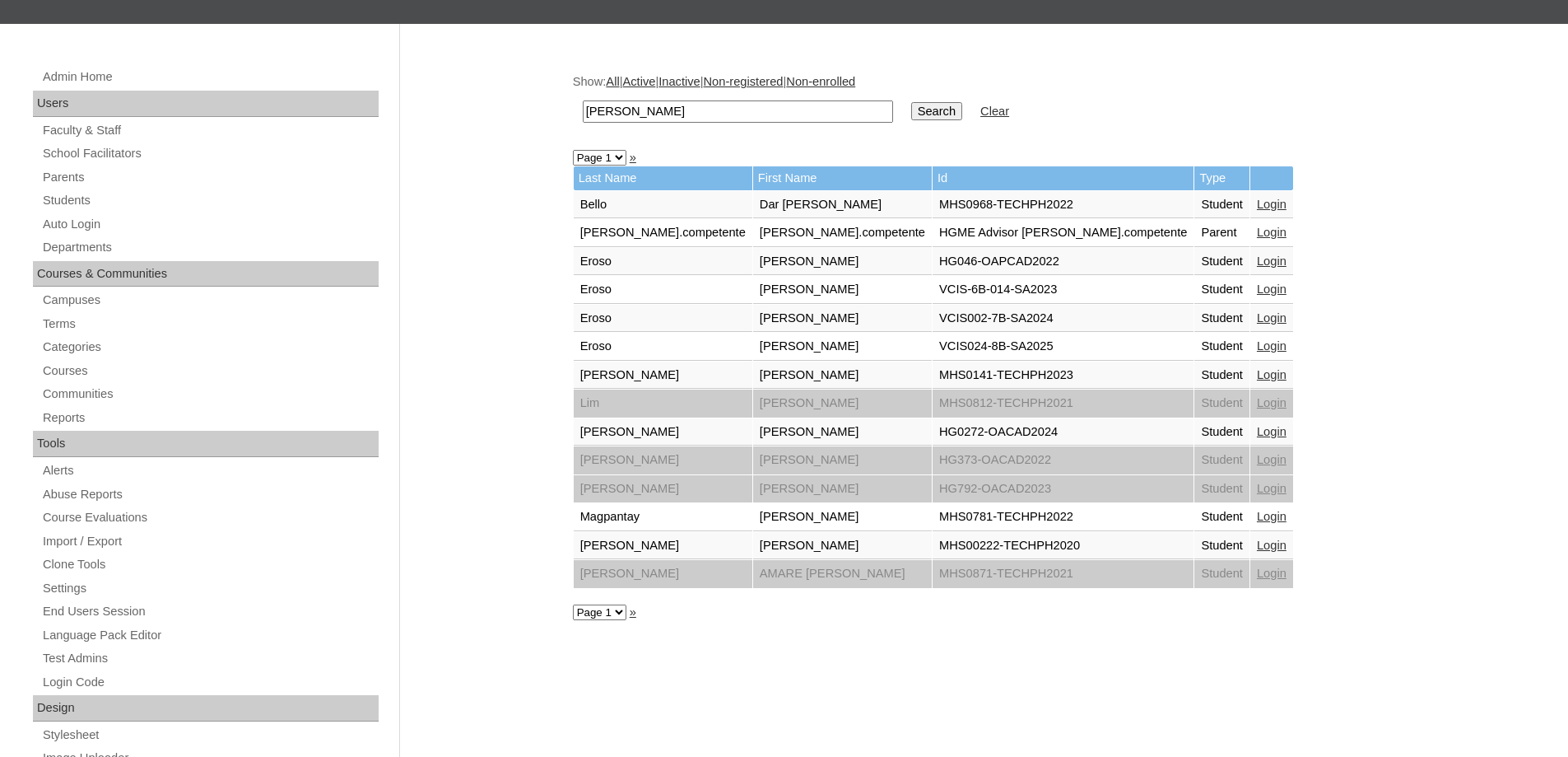
click at [1258, 379] on link "Login" at bounding box center [1272, 374] width 30 height 13
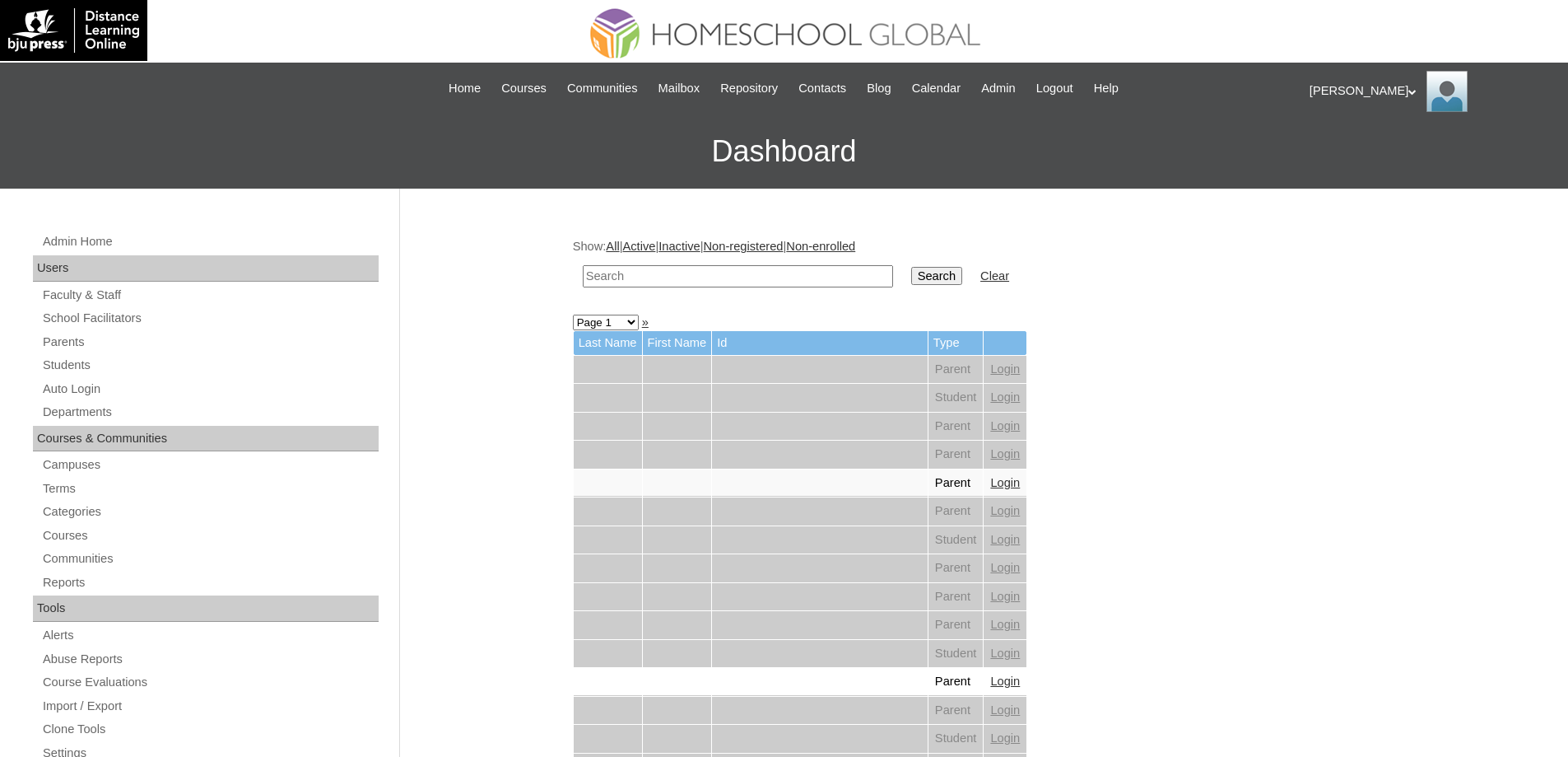
drag, startPoint x: 0, startPoint y: 0, endPoint x: 773, endPoint y: 272, distance: 819.5
click at [718, 275] on input "text" at bounding box center [737, 276] width 310 height 23
paste input "[PERSON_NAME]"
type input "[PERSON_NAME]"
click at [922, 274] on input "Search" at bounding box center [937, 276] width 51 height 18
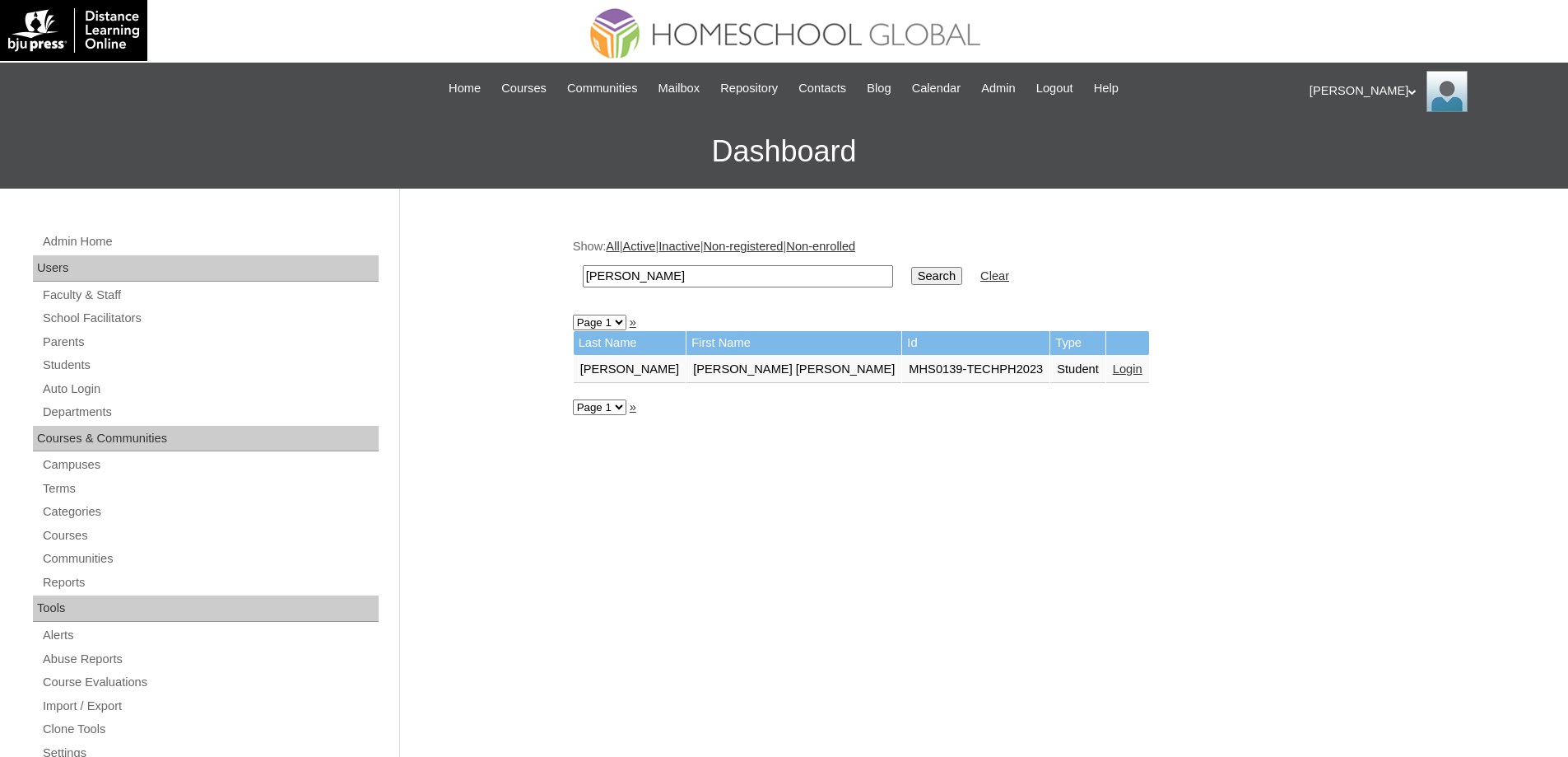
click at [1113, 375] on link "Login" at bounding box center [1127, 369] width 30 height 13
